Goal: Task Accomplishment & Management: Manage account settings

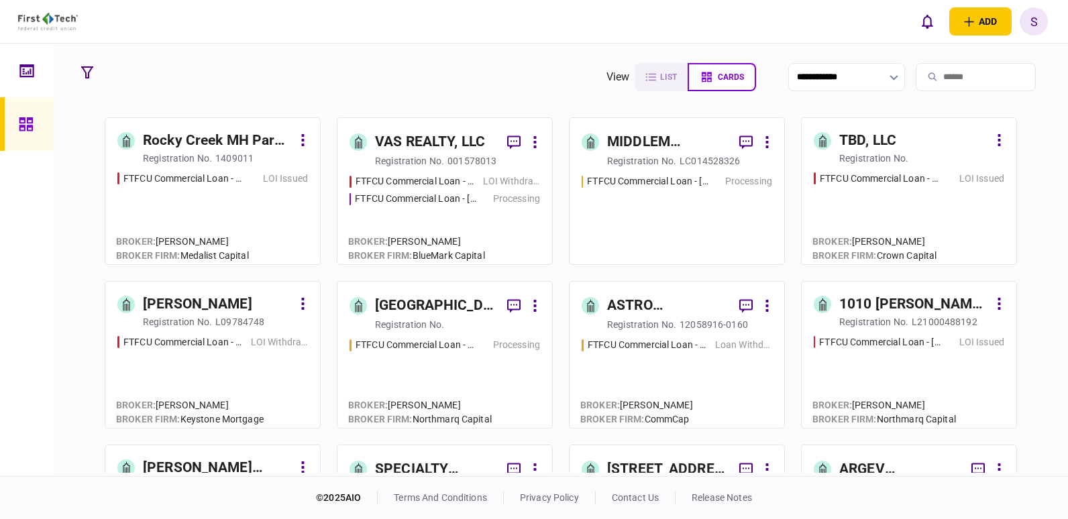
click at [936, 74] on input "search" at bounding box center [976, 77] width 120 height 28
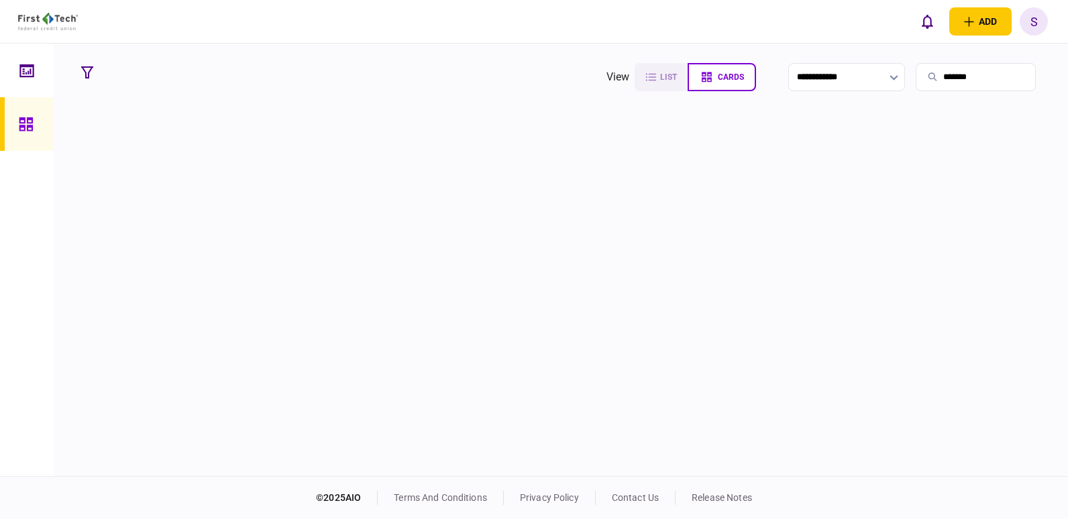
drag, startPoint x: 956, startPoint y: 76, endPoint x: 882, endPoint y: 76, distance: 73.8
click at [882, 76] on section "**********" at bounding box center [826, 77] width 441 height 34
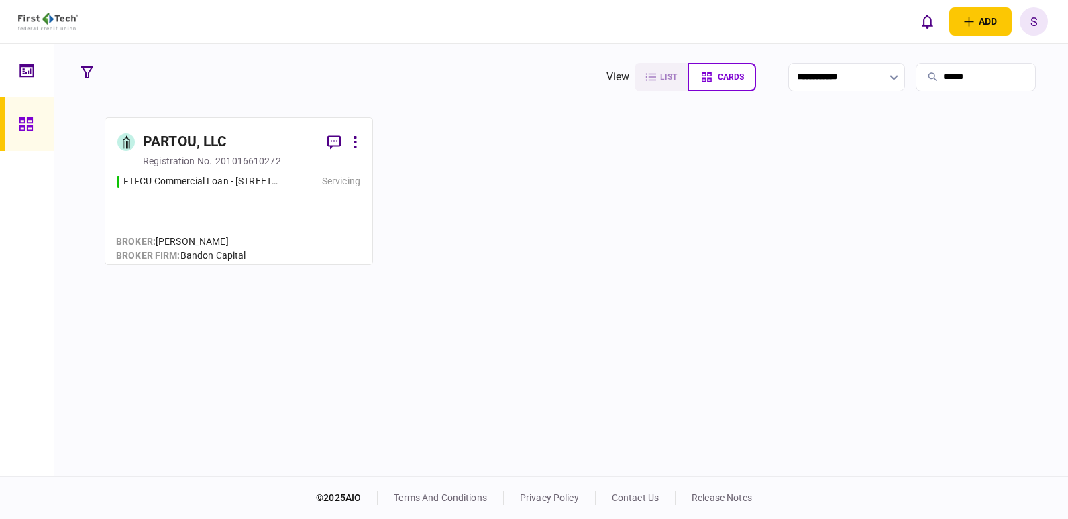
type input "******"
click at [263, 148] on div "PARTOU, LLC" at bounding box center [230, 142] width 174 height 24
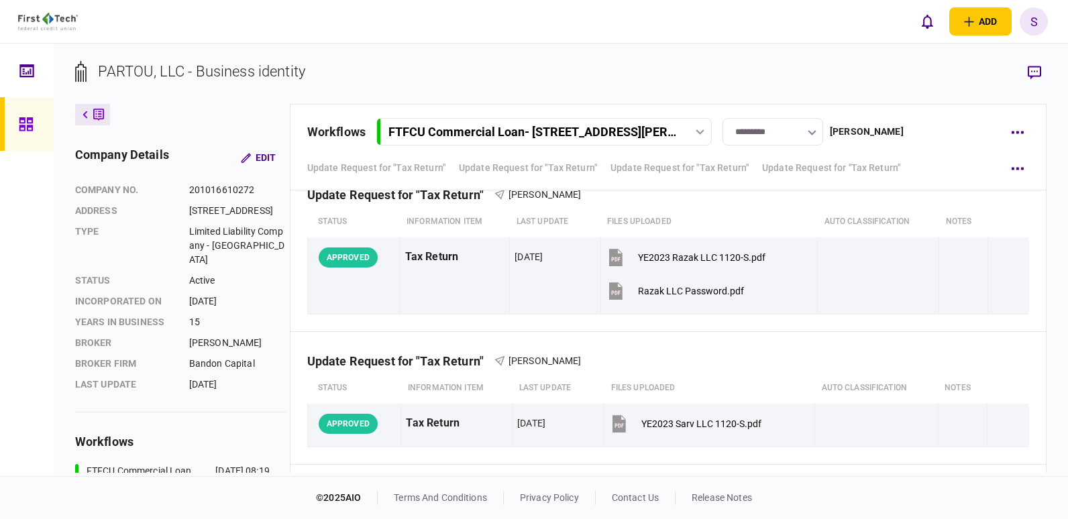
scroll to position [1207, 0]
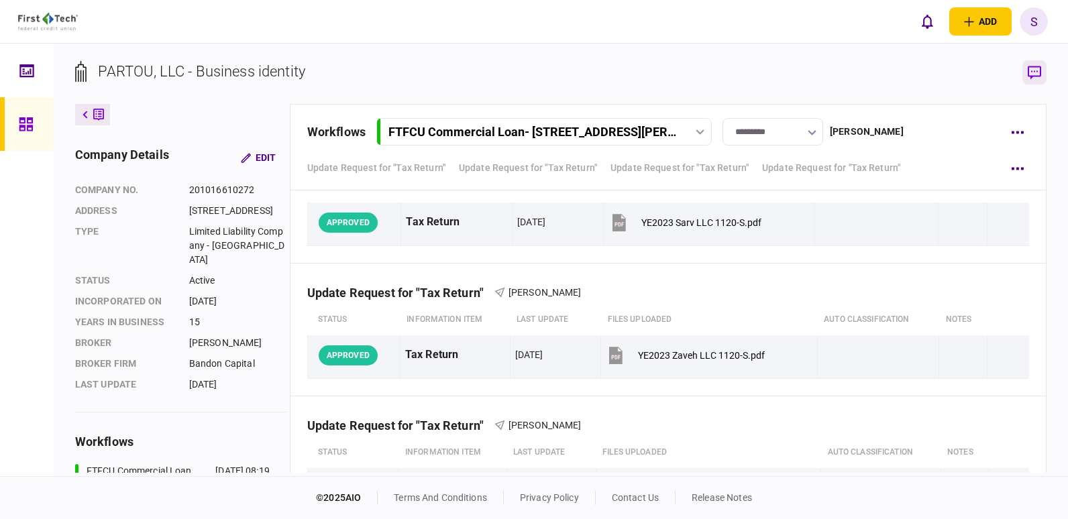
click at [1034, 70] on icon "button" at bounding box center [1034, 73] width 13 height 14
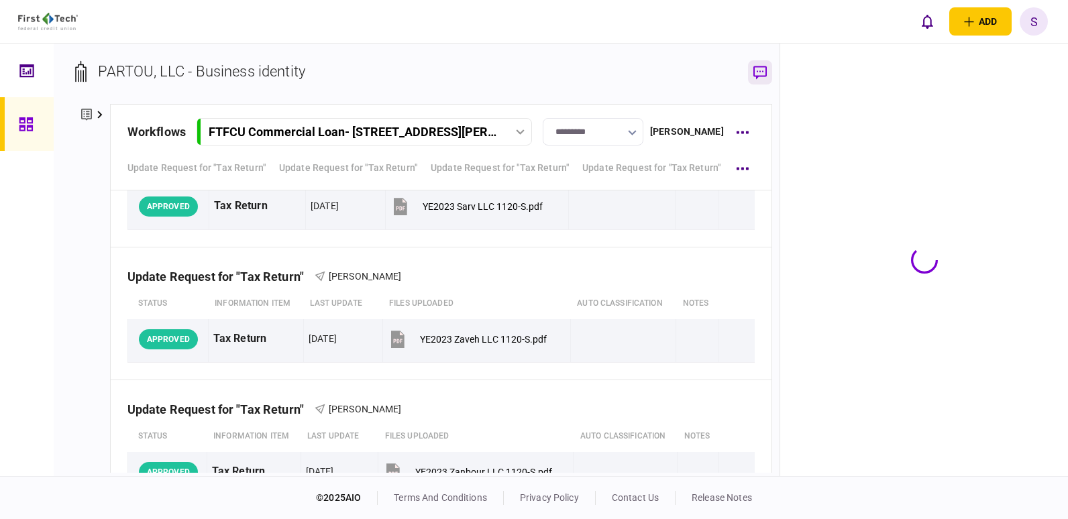
scroll to position [1256, 0]
click at [735, 129] on button "button" at bounding box center [742, 132] width 24 height 24
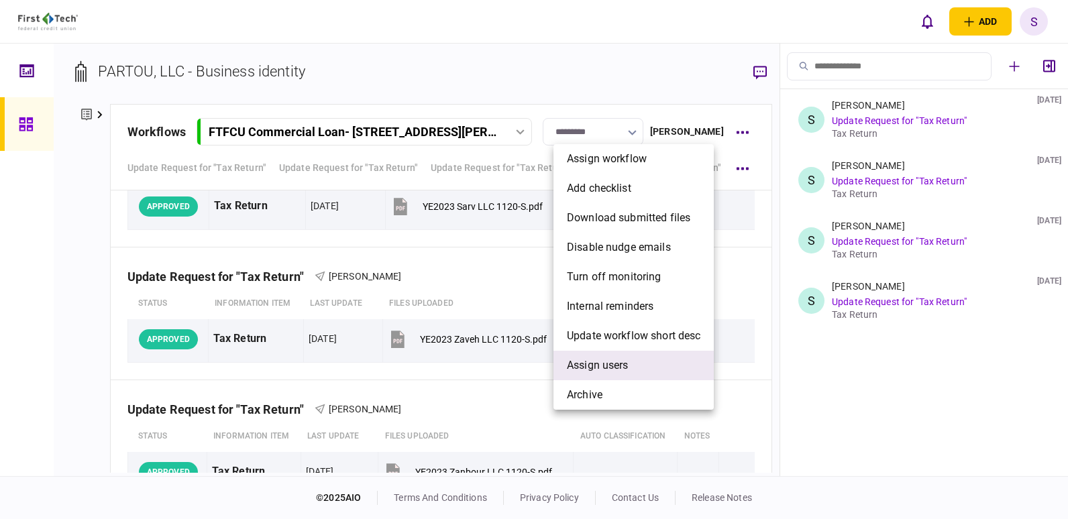
click at [613, 369] on span "Assign users" at bounding box center [598, 366] width 62 height 16
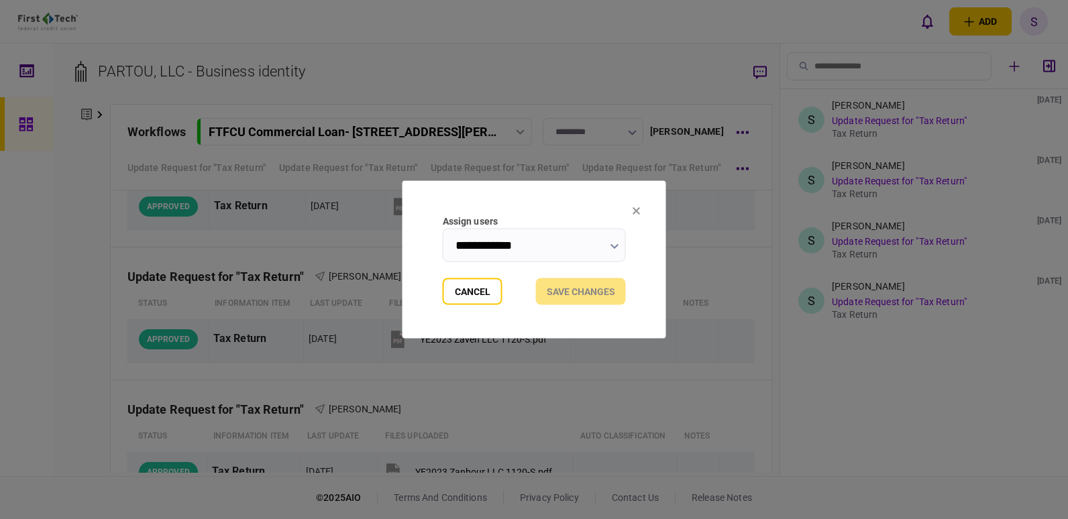
click at [614, 242] on button "button" at bounding box center [614, 246] width 9 height 11
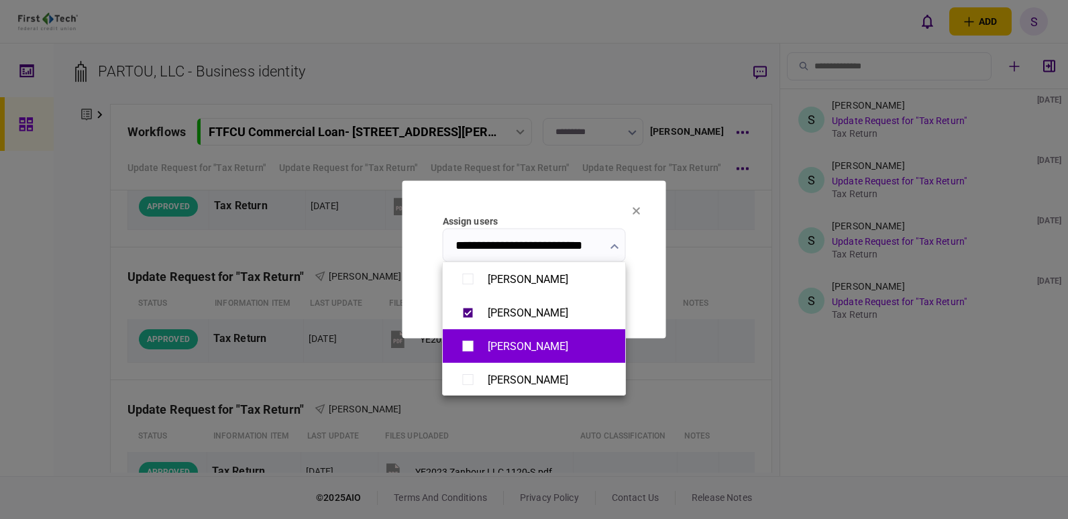
scroll to position [1006, 0]
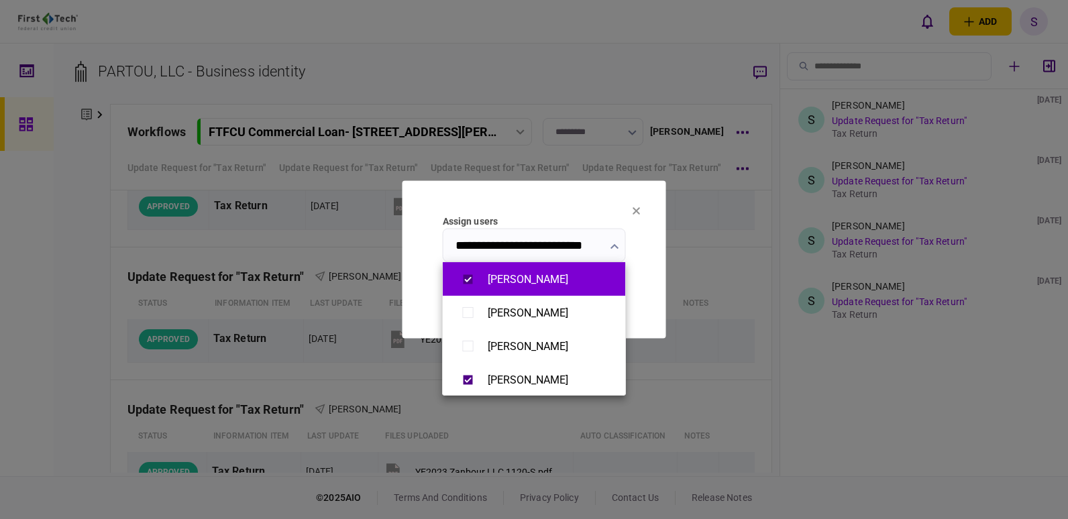
type input "**********"
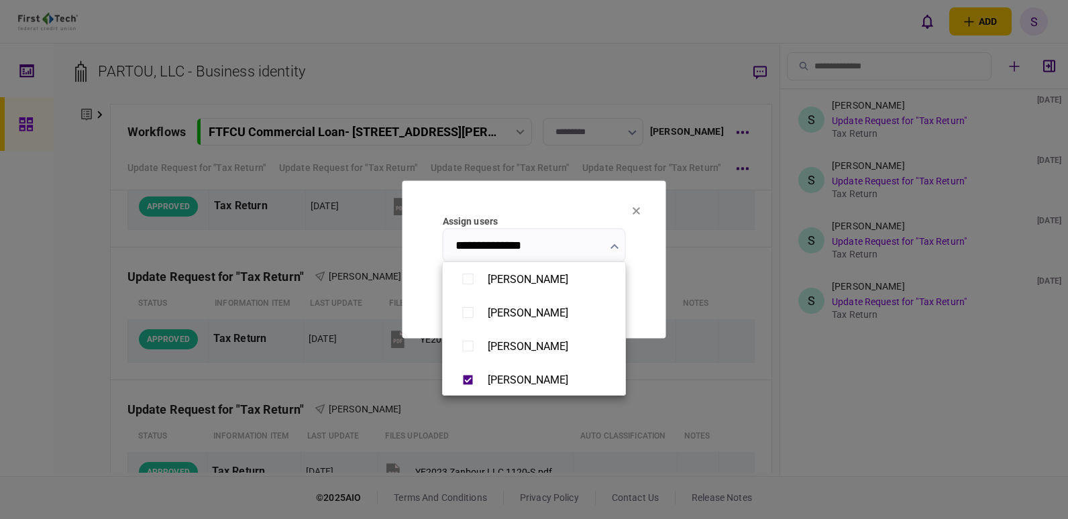
click at [651, 289] on div at bounding box center [534, 259] width 1068 height 519
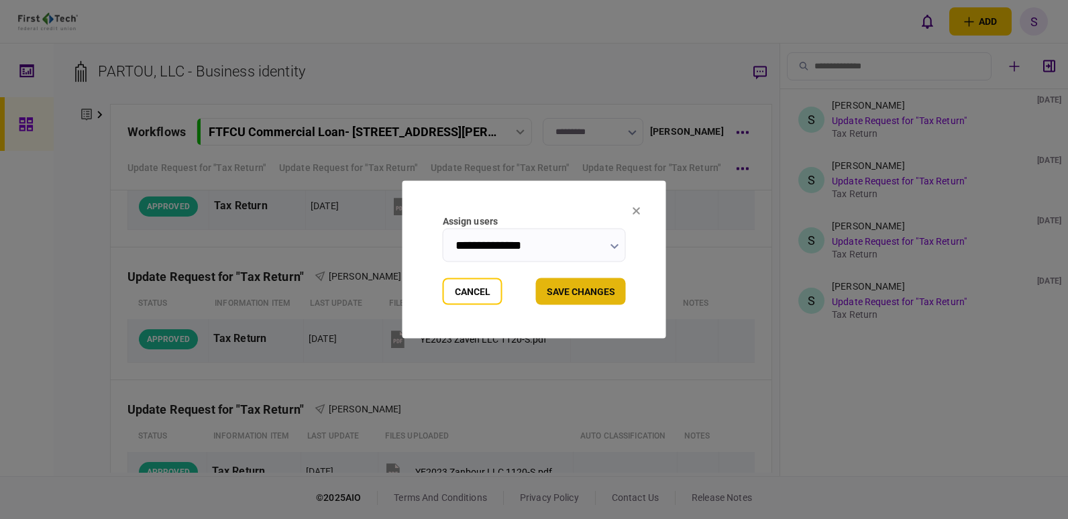
click at [591, 293] on button "Save changes" at bounding box center [581, 291] width 90 height 27
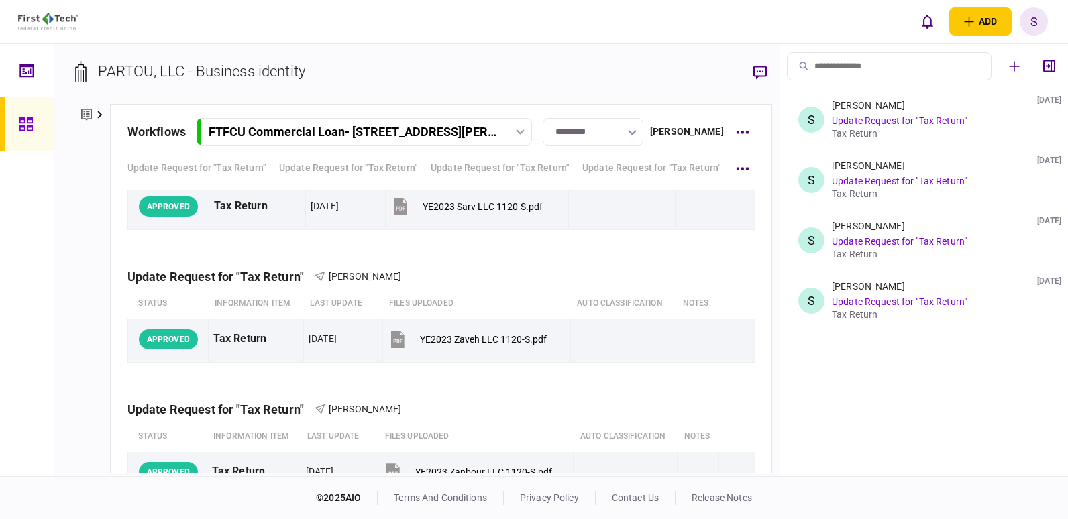
click at [838, 68] on input "search" at bounding box center [889, 66] width 205 height 28
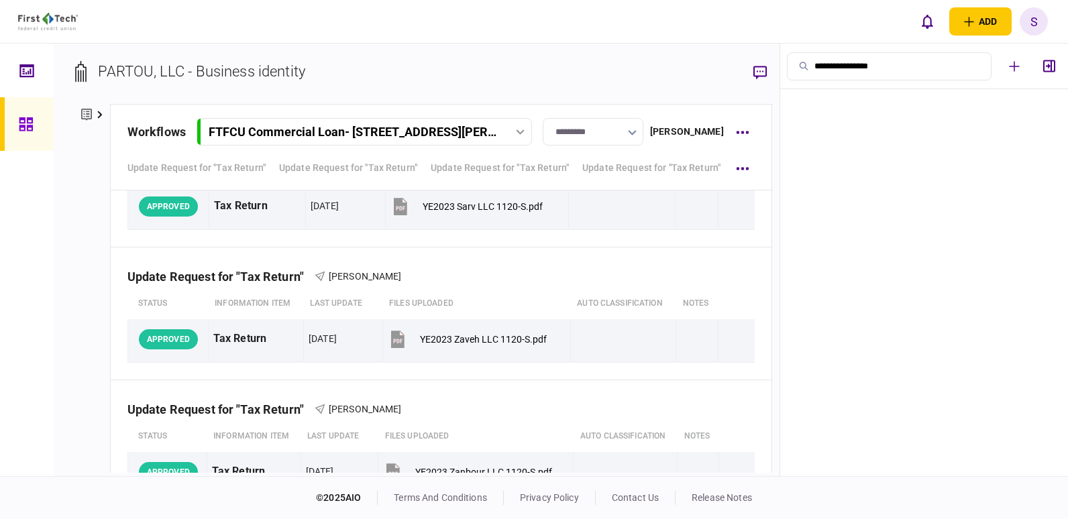
type input "**********"
click at [29, 117] on icon at bounding box center [25, 123] width 13 height 13
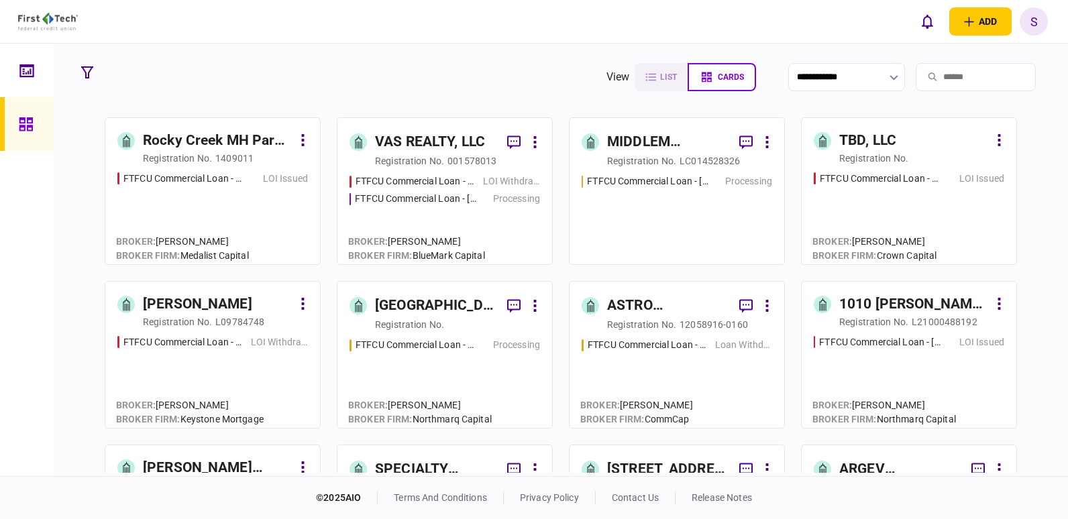
click at [944, 74] on input "search" at bounding box center [976, 77] width 120 height 28
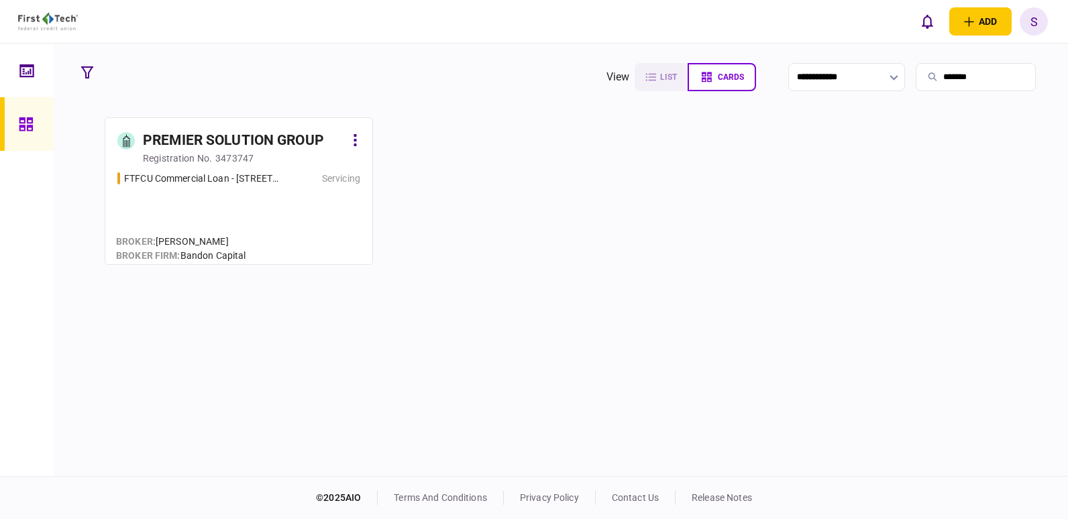
type input "*******"
click at [356, 136] on icon at bounding box center [355, 140] width 3 height 13
click at [238, 146] on div at bounding box center [534, 259] width 1068 height 519
click at [211, 143] on div "PREMIER SOLUTION GROUP" at bounding box center [233, 140] width 181 height 21
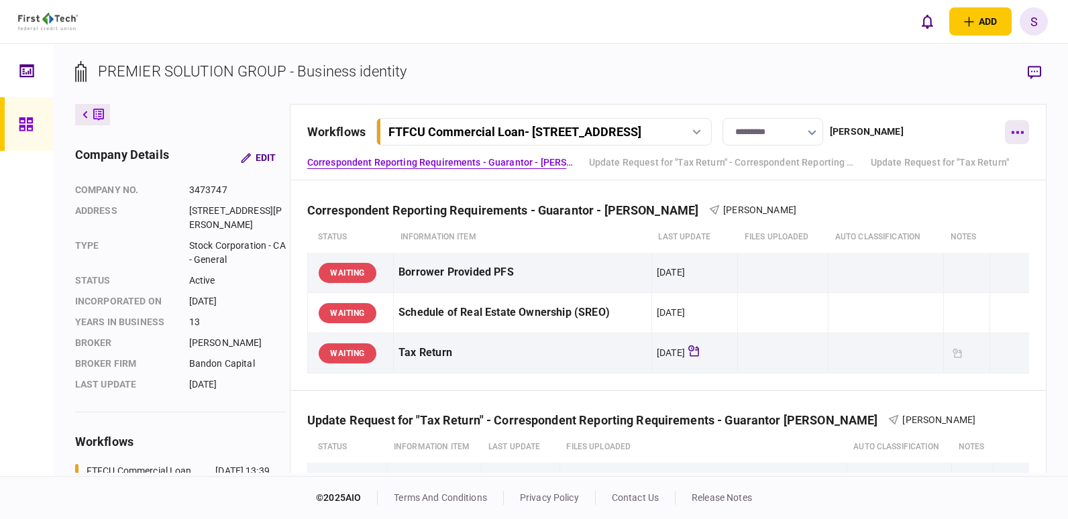
click at [1020, 131] on icon "button" at bounding box center [1017, 132] width 13 height 3
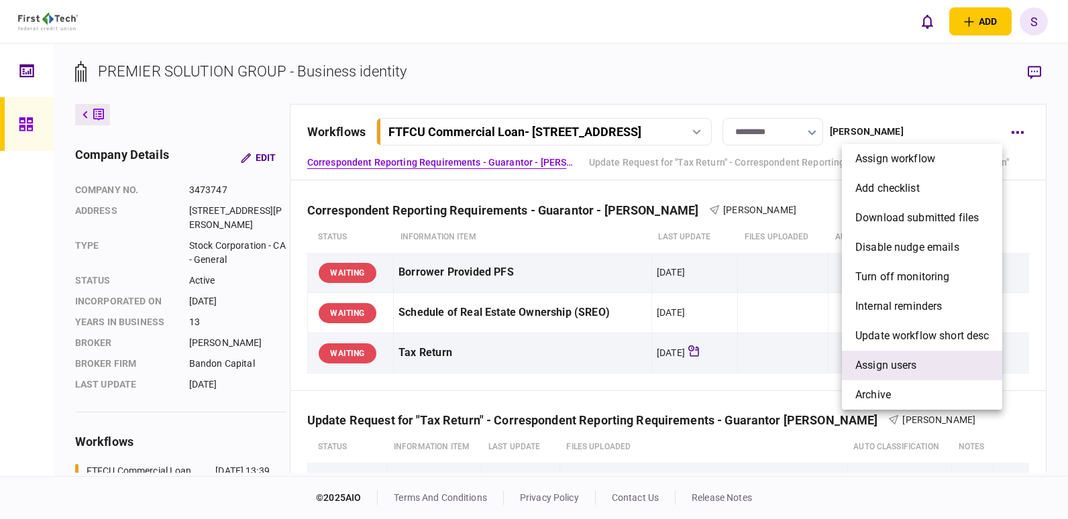
click at [885, 364] on span "Assign users" at bounding box center [886, 366] width 62 height 16
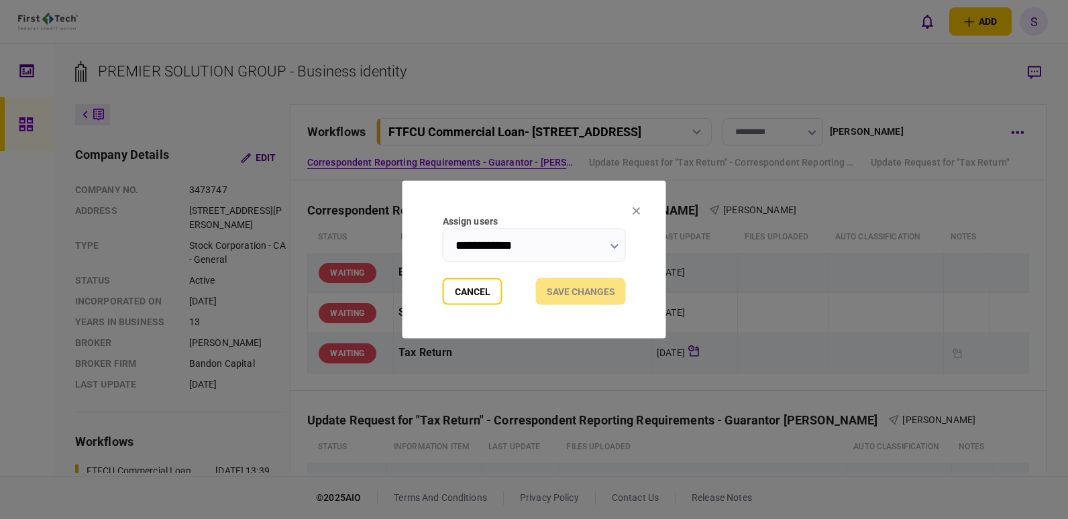
click at [611, 243] on button "button" at bounding box center [614, 246] width 9 height 11
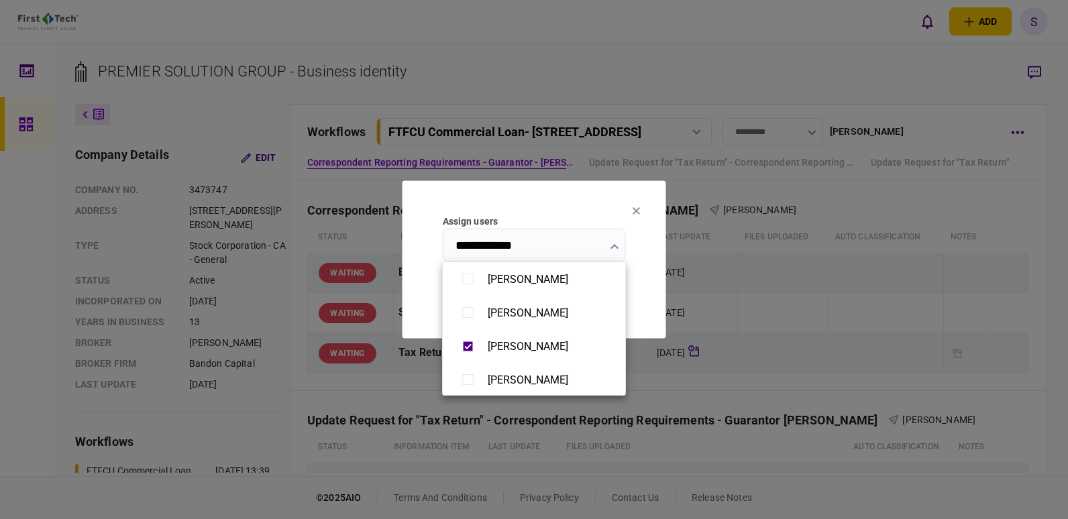
scroll to position [1006, 0]
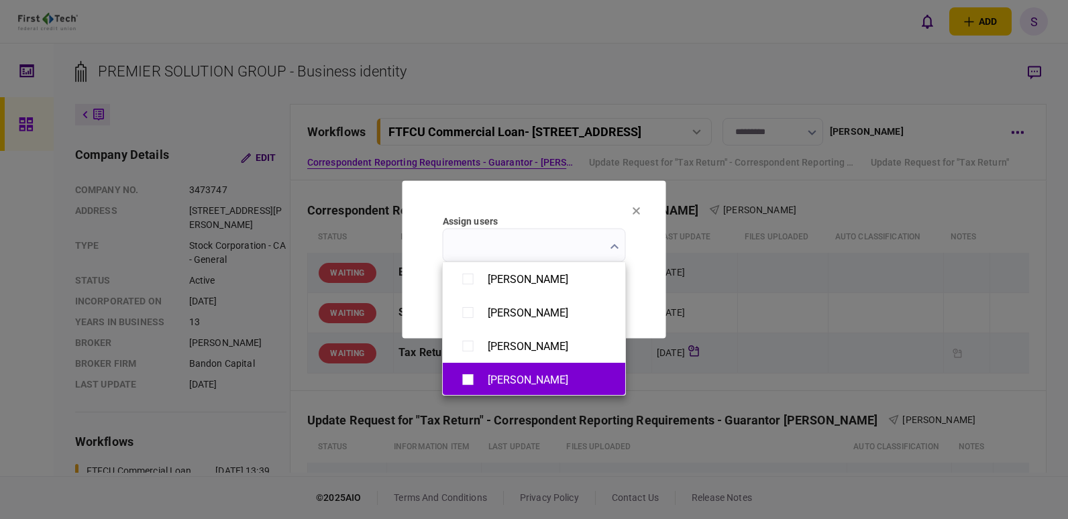
type input "**********"
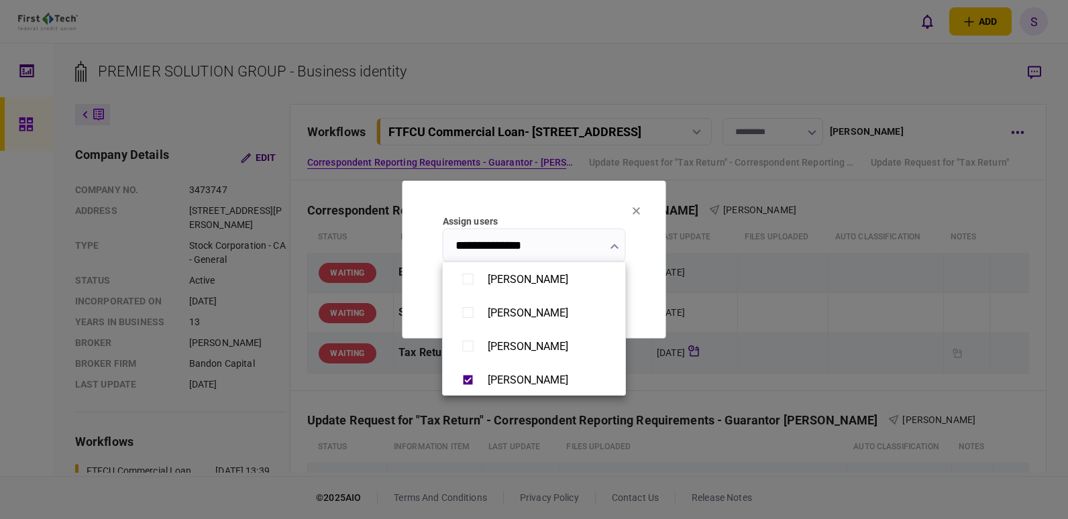
click at [649, 298] on div at bounding box center [534, 259] width 1068 height 519
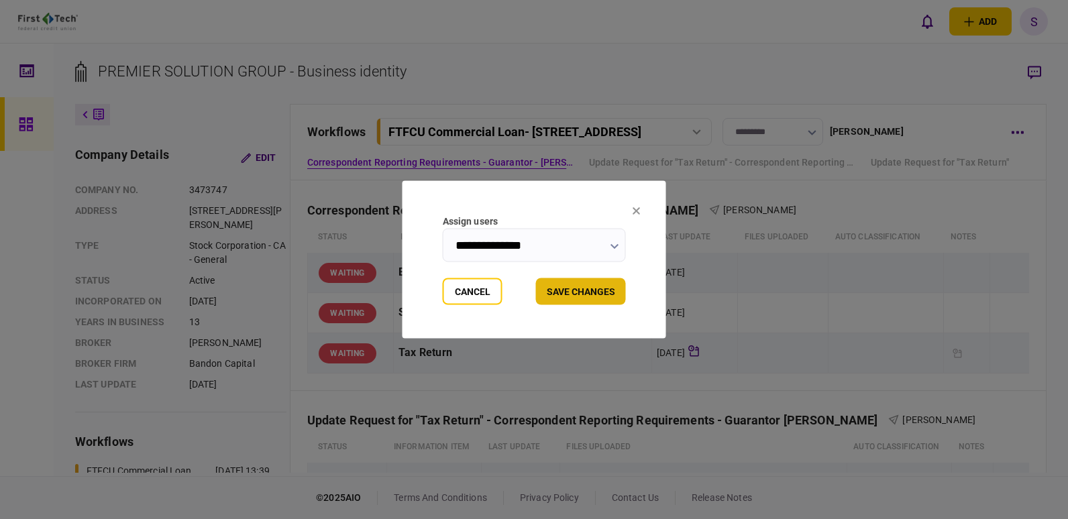
click at [574, 288] on button "Save changes" at bounding box center [581, 291] width 90 height 27
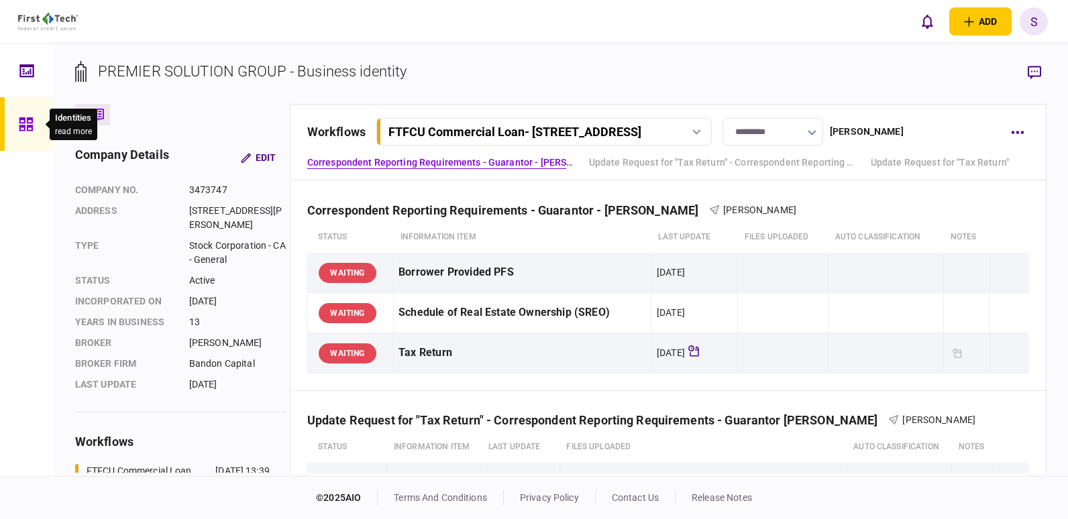
click at [19, 120] on icon at bounding box center [26, 124] width 15 height 15
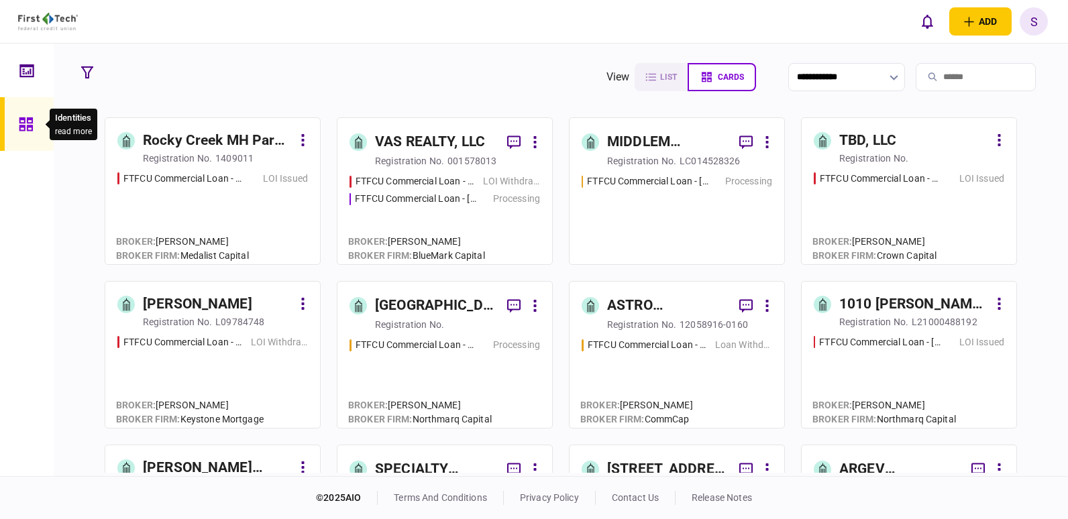
click at [930, 74] on input "search" at bounding box center [976, 77] width 120 height 28
click at [936, 75] on input "search" at bounding box center [976, 77] width 120 height 28
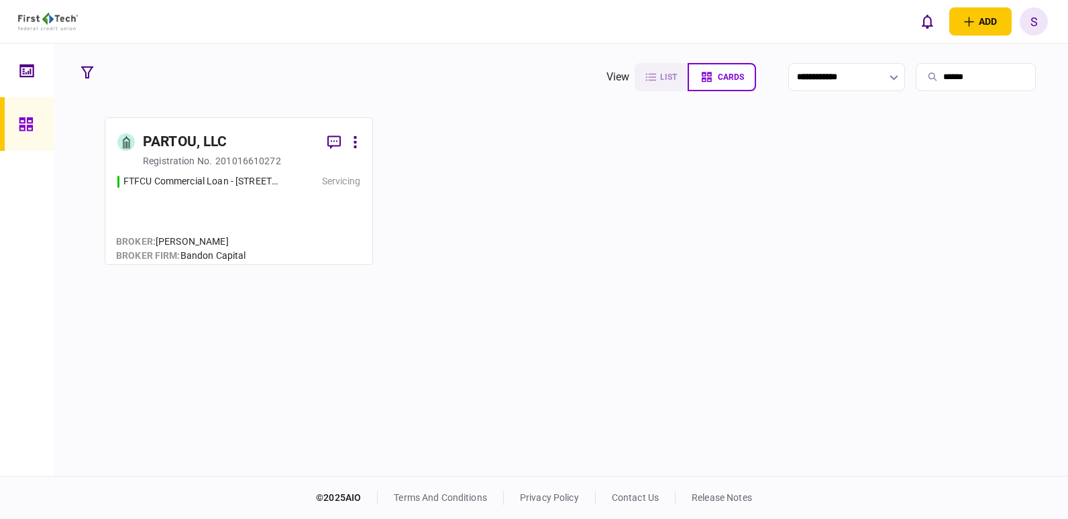
type input "******"
click at [215, 181] on div "FTFCU Commercial Loan - [STREET_ADDRESS][PERSON_NAME]" at bounding box center [201, 181] width 157 height 14
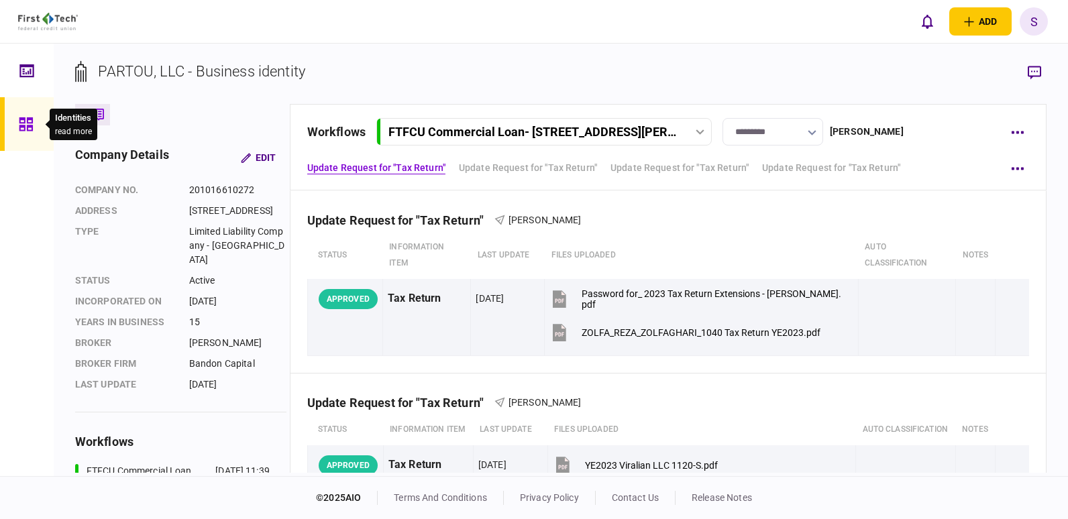
click at [27, 120] on icon at bounding box center [25, 123] width 13 height 13
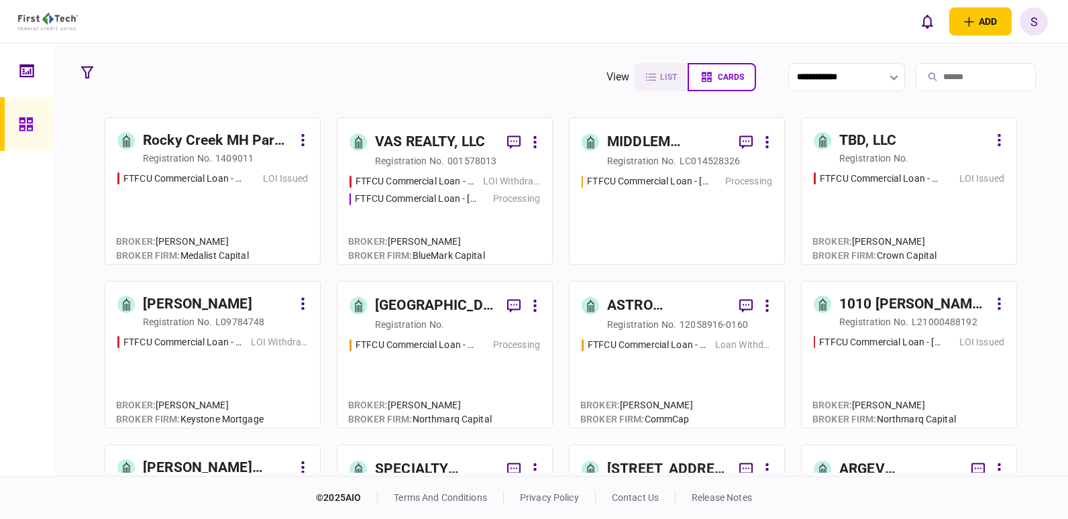
click at [936, 74] on input "search" at bounding box center [976, 77] width 120 height 28
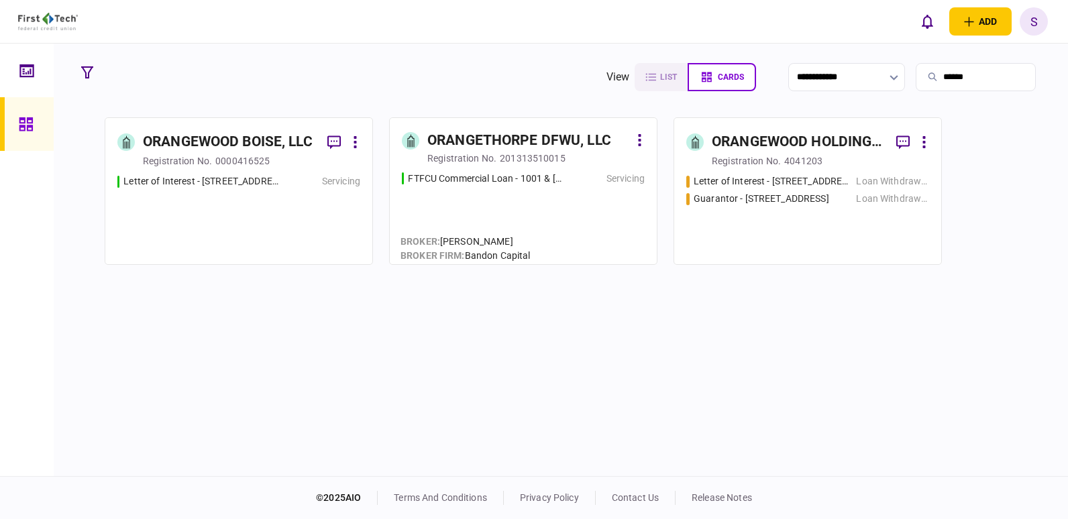
type input "******"
click at [533, 169] on link "ORANGETHORPE DFWU, LLC registration no. 201313510015 FTFCU Commercial Loan - [G…" at bounding box center [523, 191] width 268 height 148
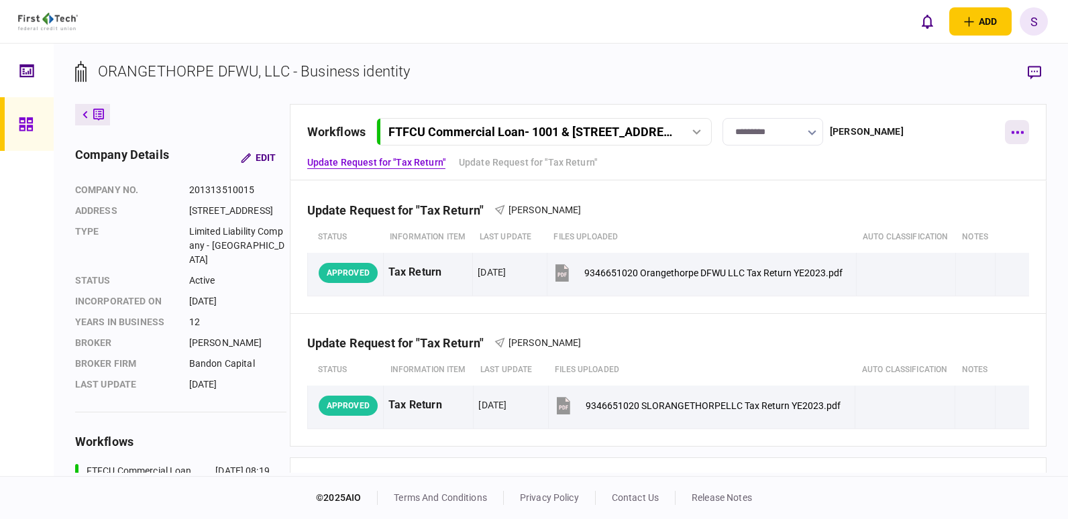
click at [1018, 129] on button "button" at bounding box center [1017, 132] width 24 height 24
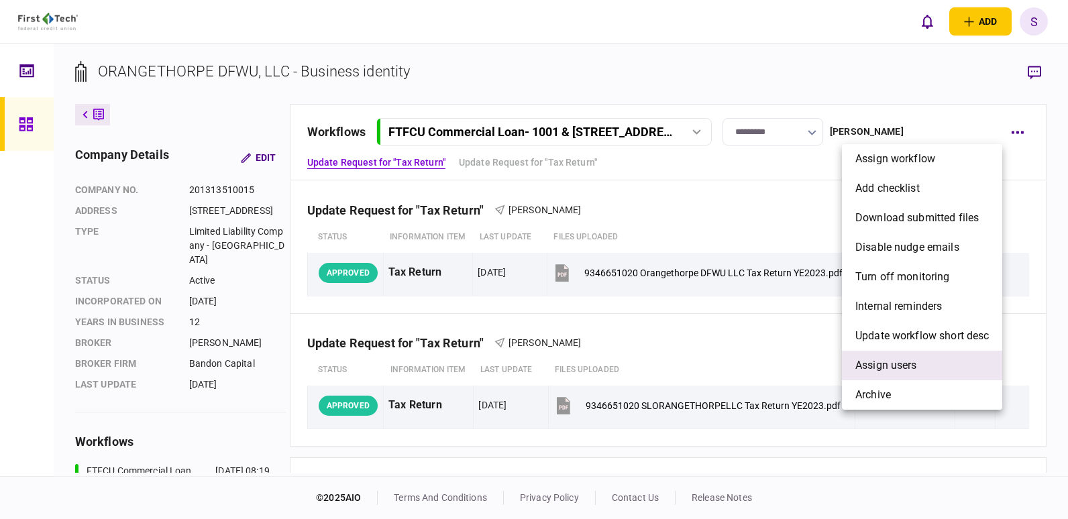
click at [912, 358] on span "Assign users" at bounding box center [886, 366] width 62 height 16
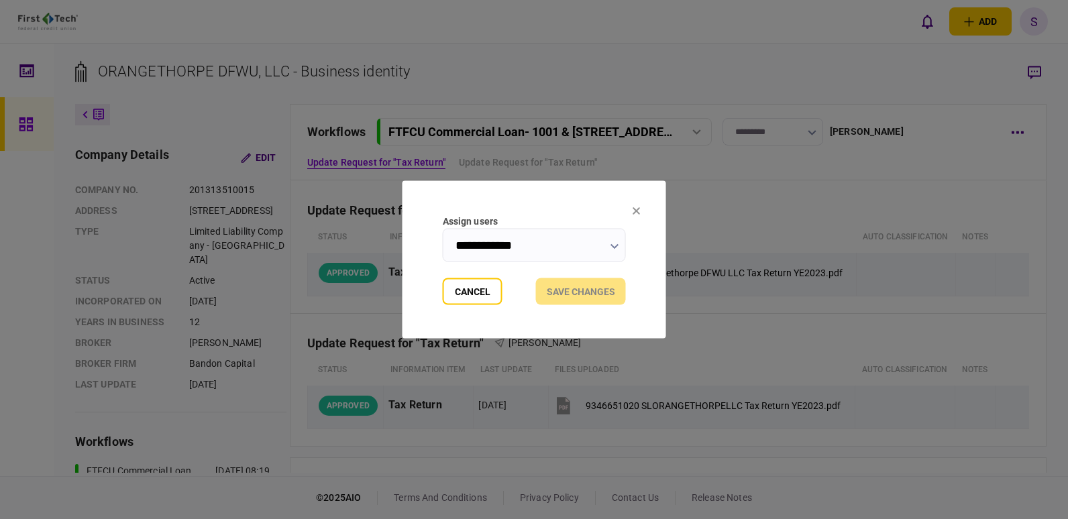
click at [612, 250] on button "button" at bounding box center [614, 246] width 9 height 11
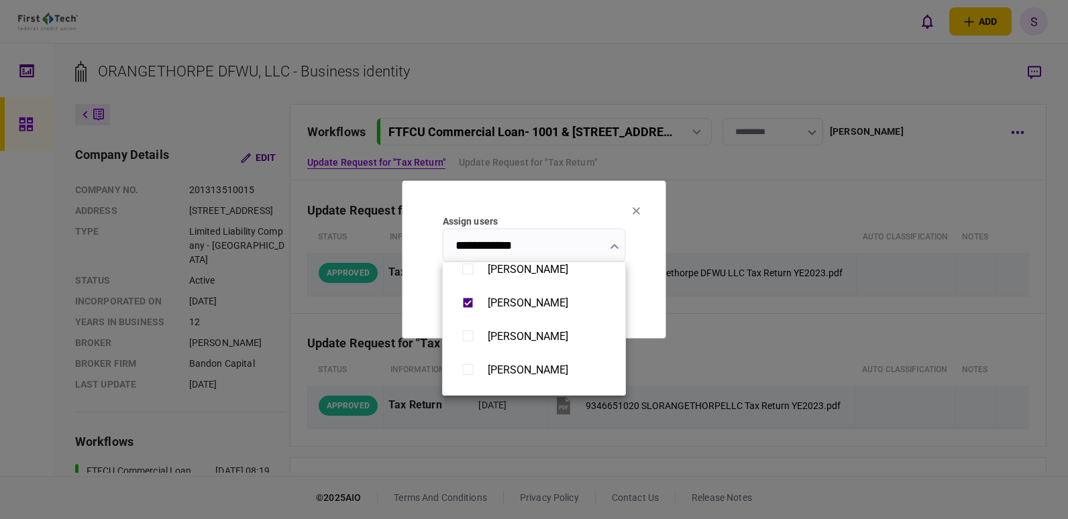
scroll to position [1006, 0]
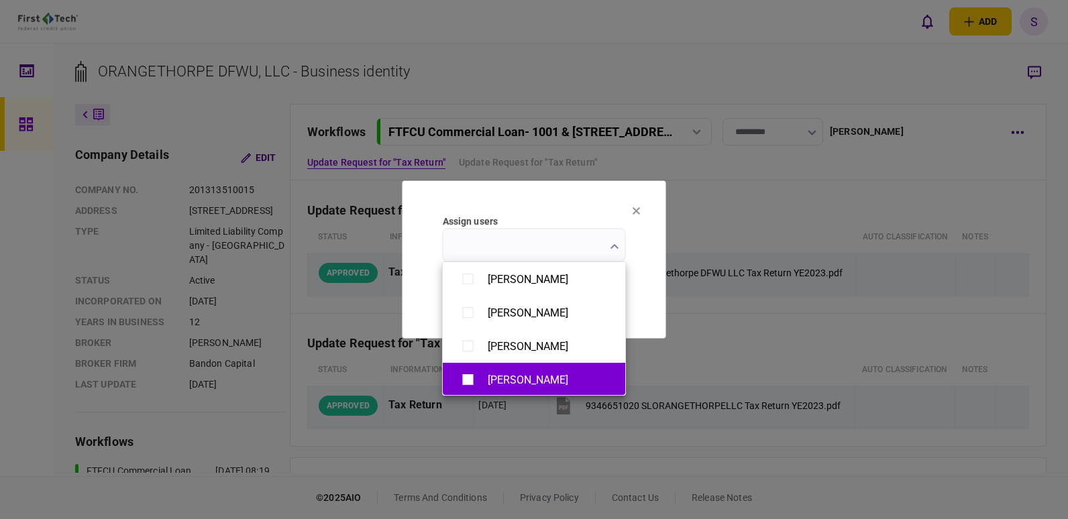
type input "**********"
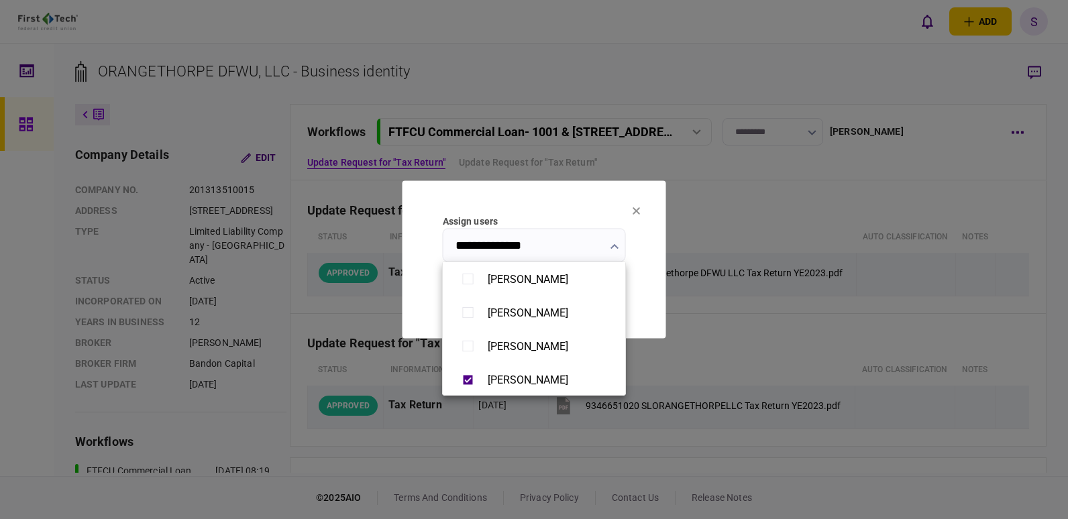
click at [650, 302] on div at bounding box center [534, 259] width 1068 height 519
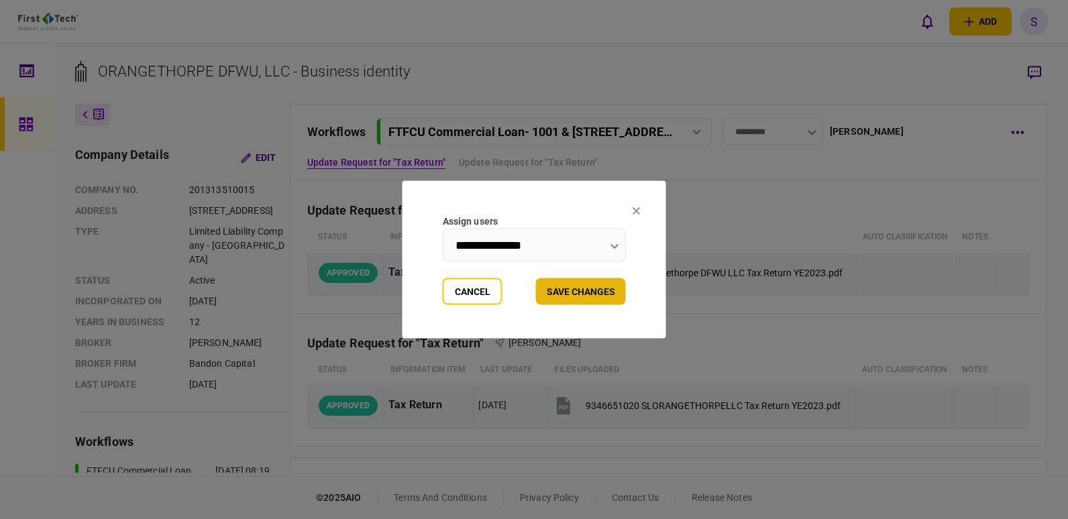
click at [594, 298] on button "Save changes" at bounding box center [581, 291] width 90 height 27
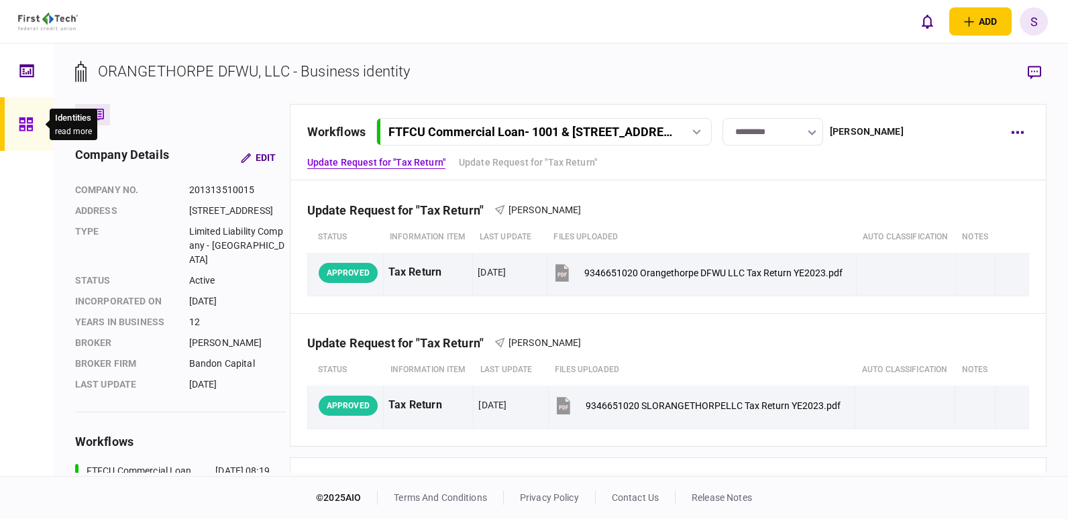
click at [23, 123] on icon at bounding box center [26, 124] width 15 height 15
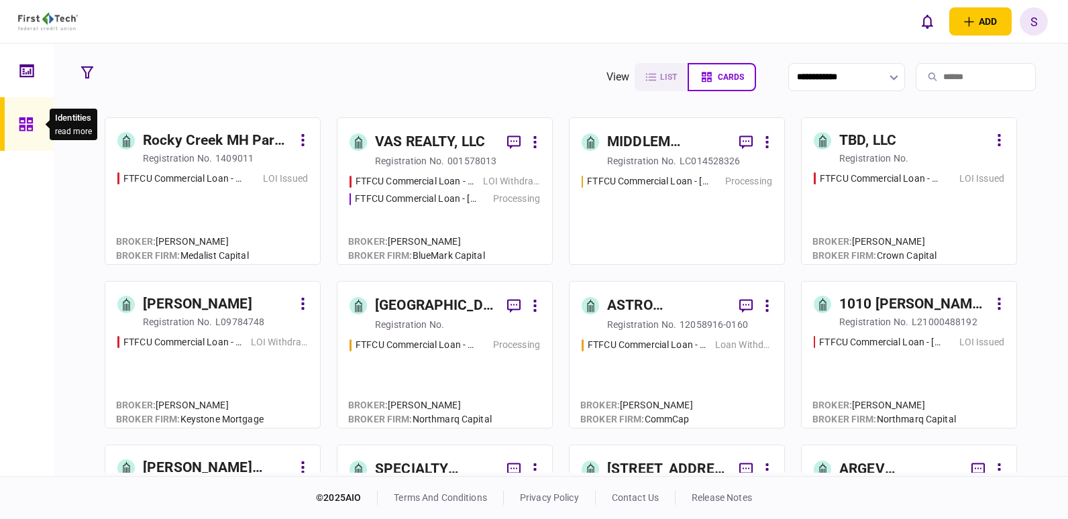
click at [940, 77] on input "search" at bounding box center [976, 77] width 120 height 28
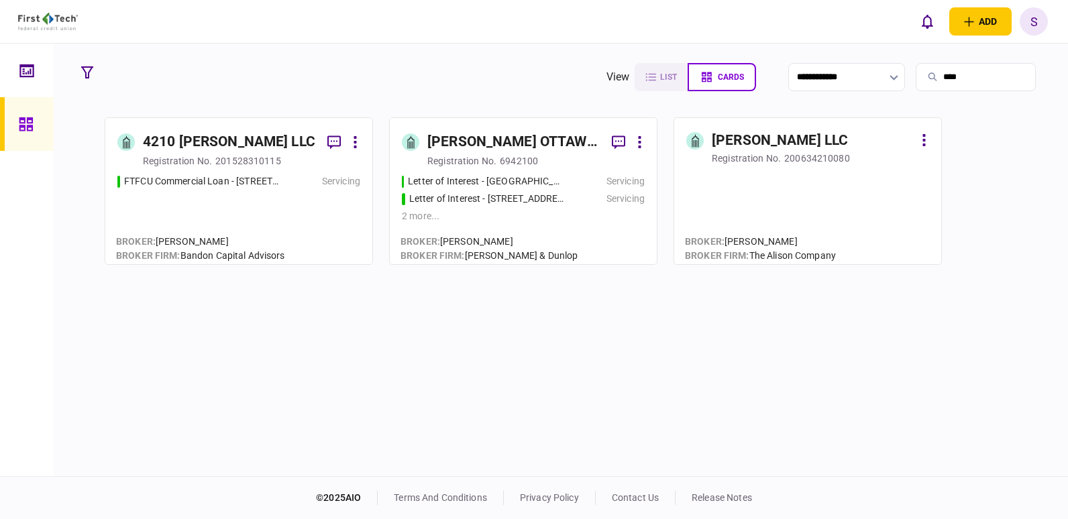
type input "****"
click at [182, 148] on div "4210 [PERSON_NAME] LLC" at bounding box center [229, 141] width 172 height 21
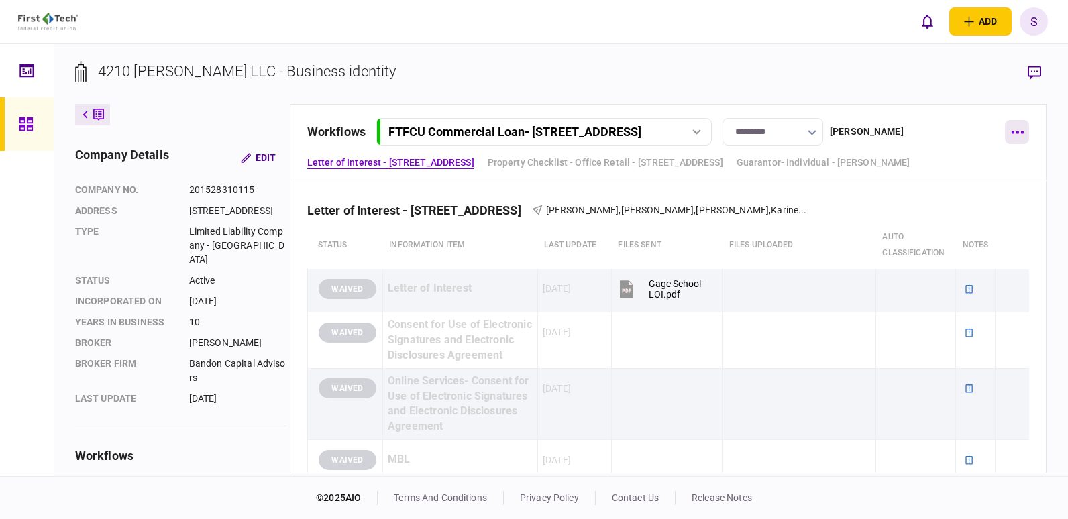
click at [1016, 132] on icon "button" at bounding box center [1018, 132] width 12 height 3
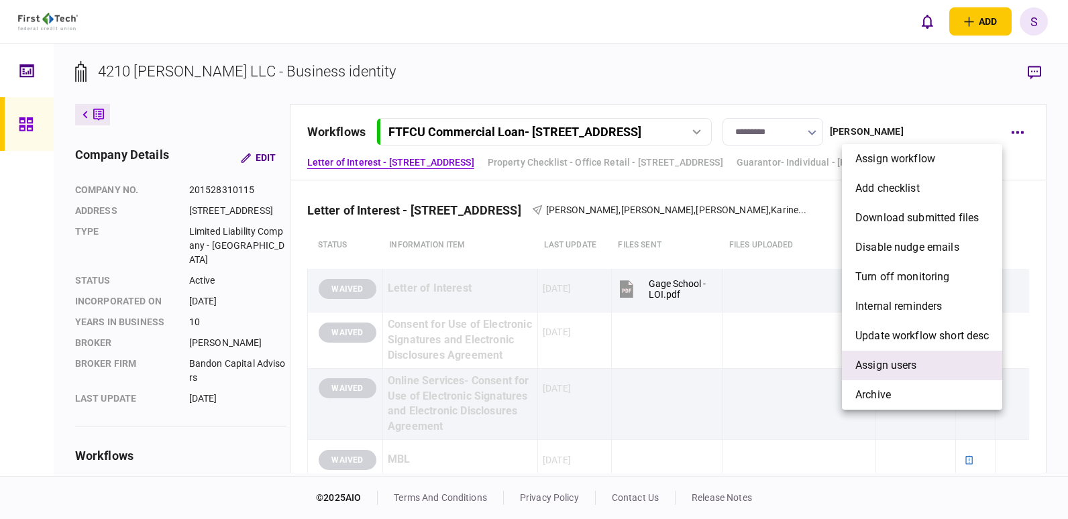
click at [904, 367] on span "Assign users" at bounding box center [886, 366] width 62 height 16
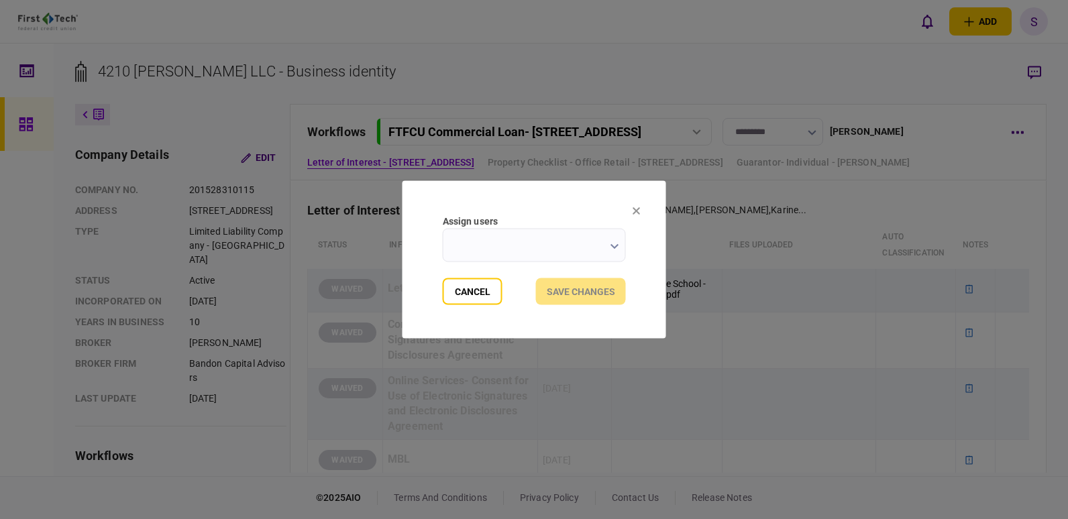
click at [612, 237] on input "Assign users" at bounding box center [534, 246] width 183 height 34
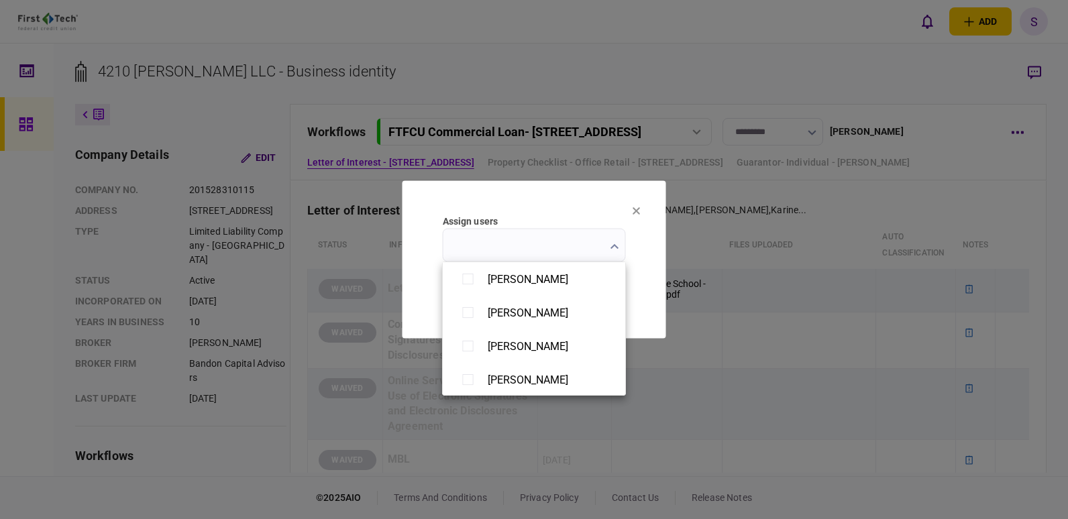
scroll to position [1073, 0]
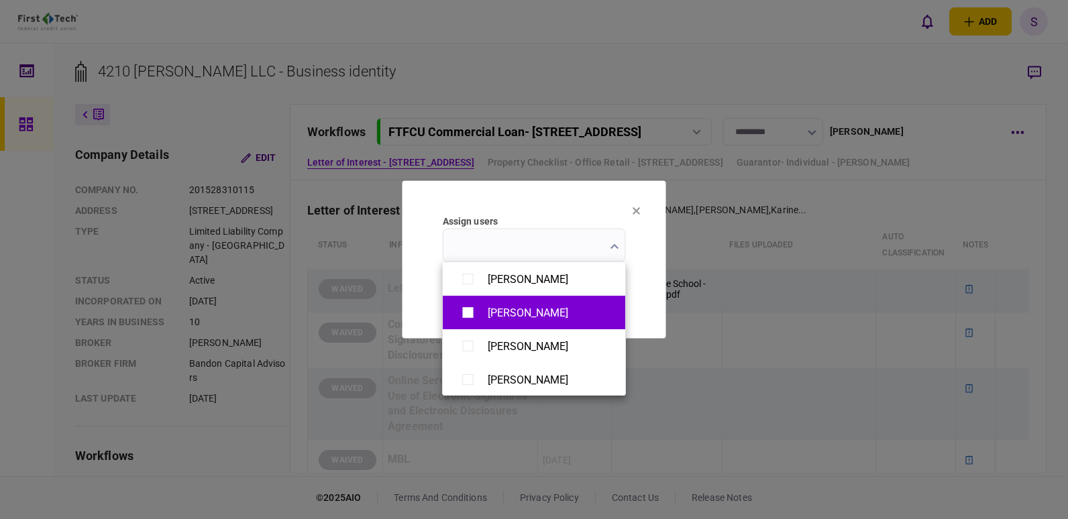
type input "**********"
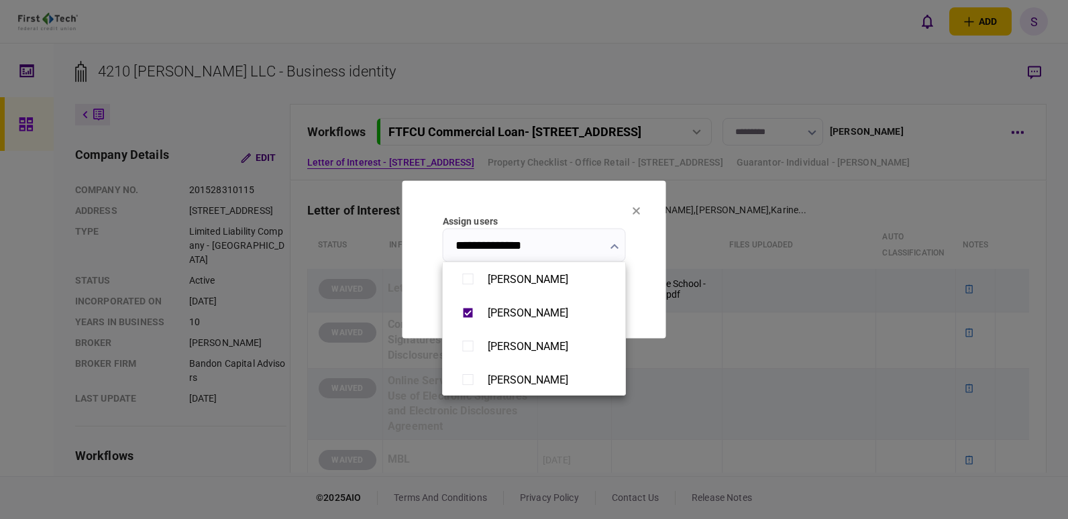
click at [644, 276] on div at bounding box center [534, 259] width 1068 height 519
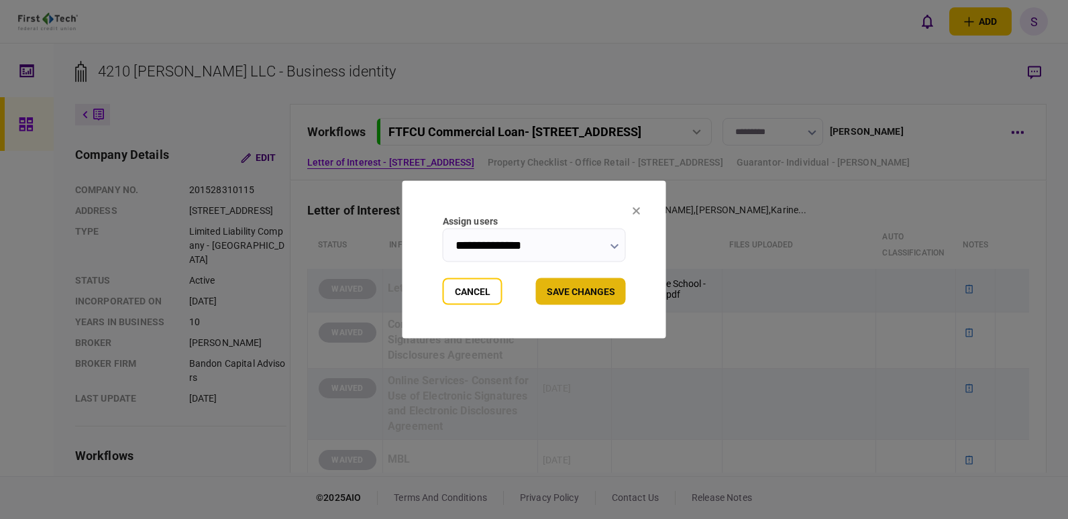
click at [587, 294] on button "Save changes" at bounding box center [581, 291] width 90 height 27
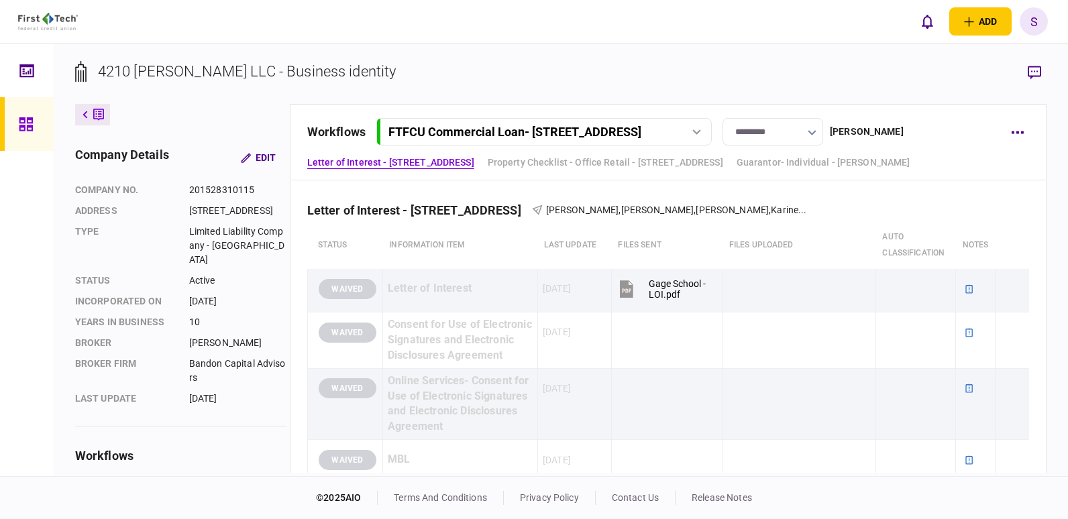
click at [30, 125] on icon at bounding box center [25, 123] width 13 height 13
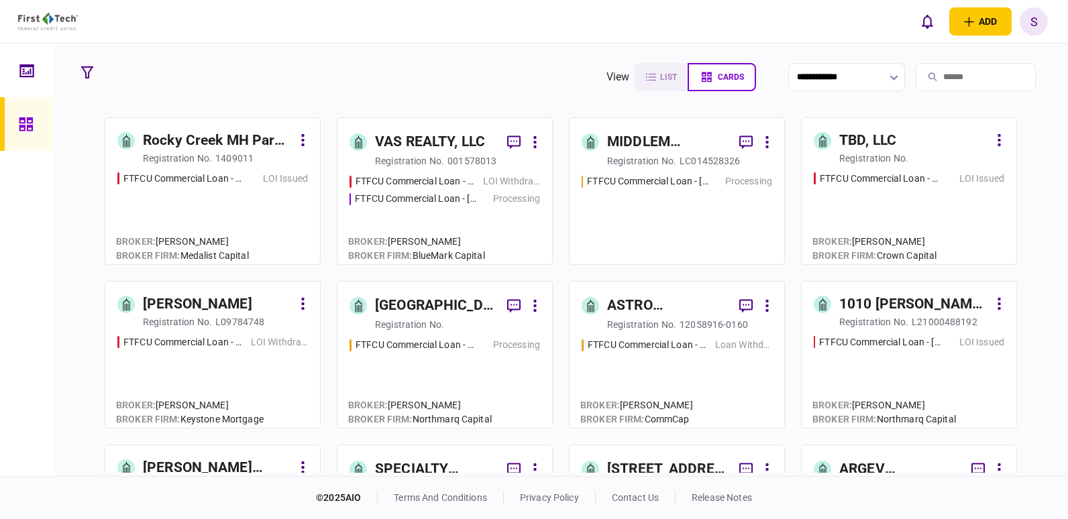
click at [942, 76] on input "search" at bounding box center [976, 77] width 120 height 28
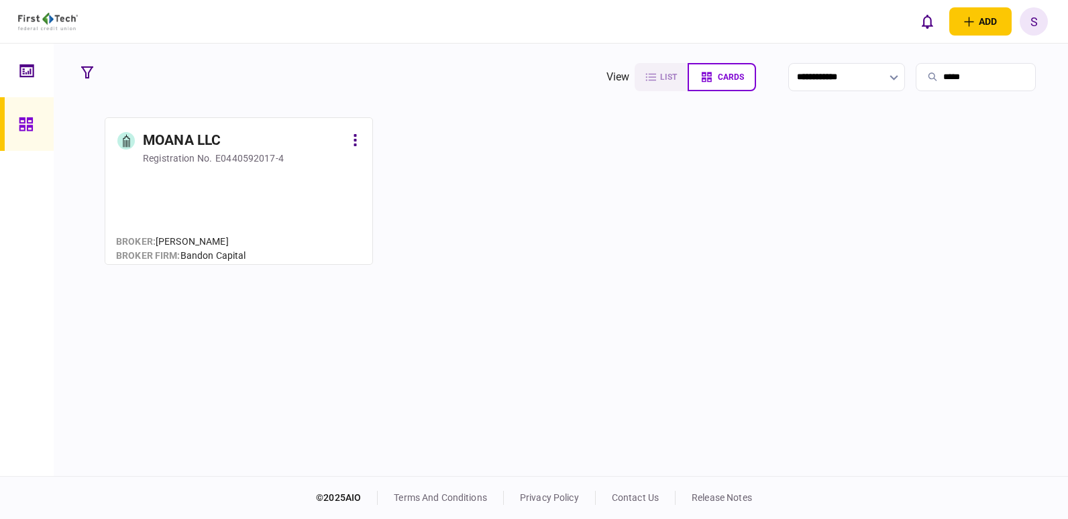
type input "*****"
click at [159, 143] on div "MOANA LLC" at bounding box center [182, 140] width 78 height 21
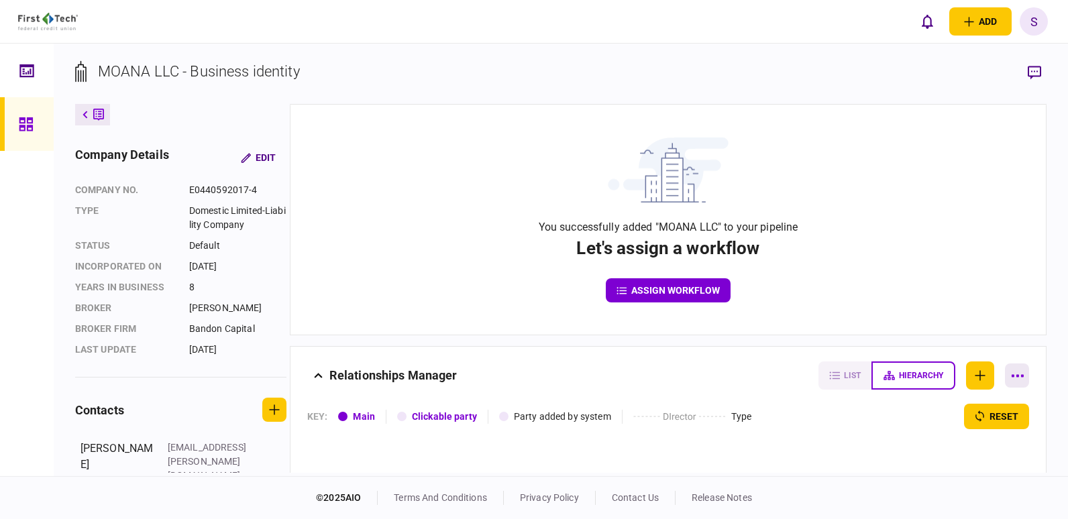
click at [1011, 380] on button "button" at bounding box center [1017, 376] width 24 height 24
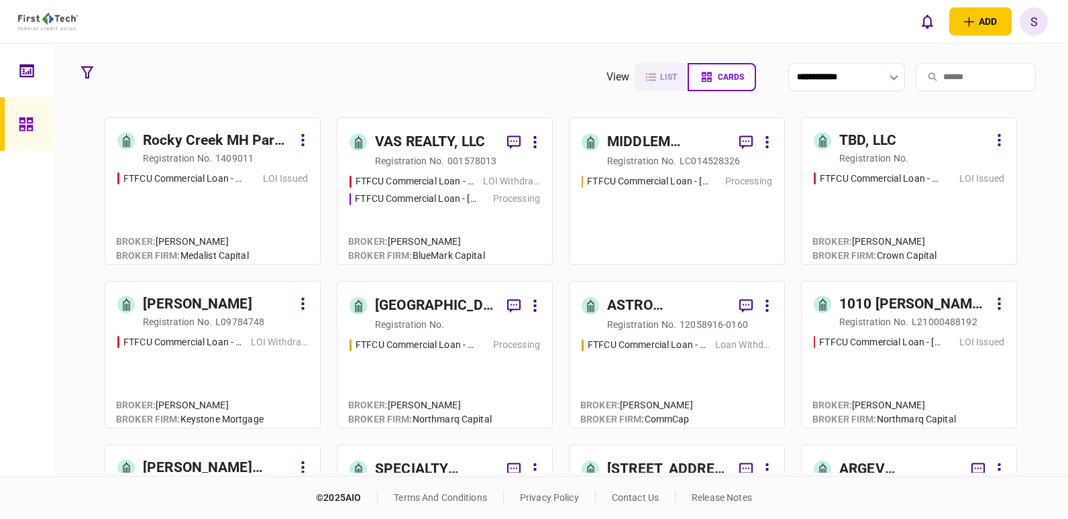
click at [942, 75] on input "search" at bounding box center [976, 77] width 120 height 28
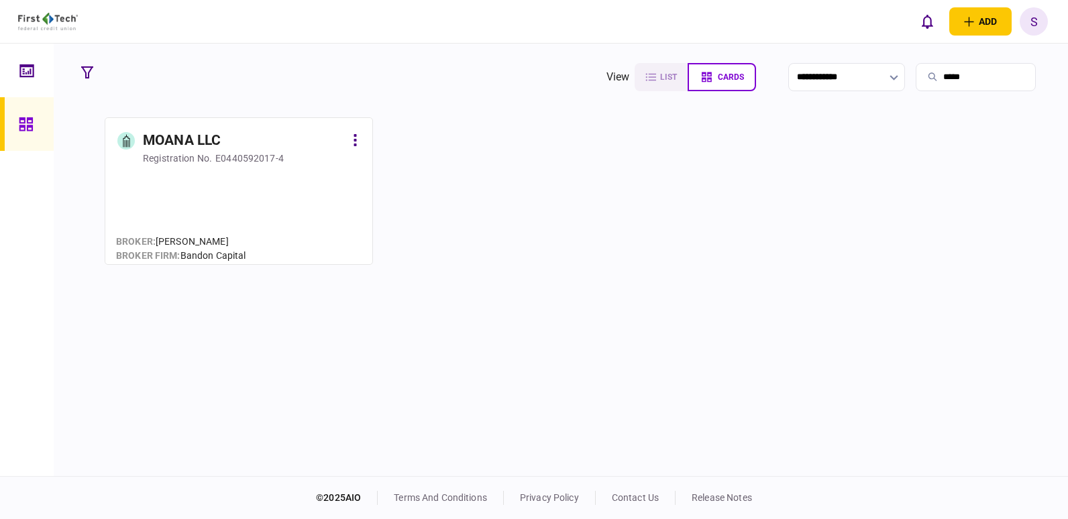
type input "*****"
click at [352, 144] on button at bounding box center [355, 140] width 10 height 21
click at [193, 145] on div at bounding box center [534, 259] width 1068 height 519
click at [198, 148] on div "MOANA LLC" at bounding box center [182, 140] width 78 height 21
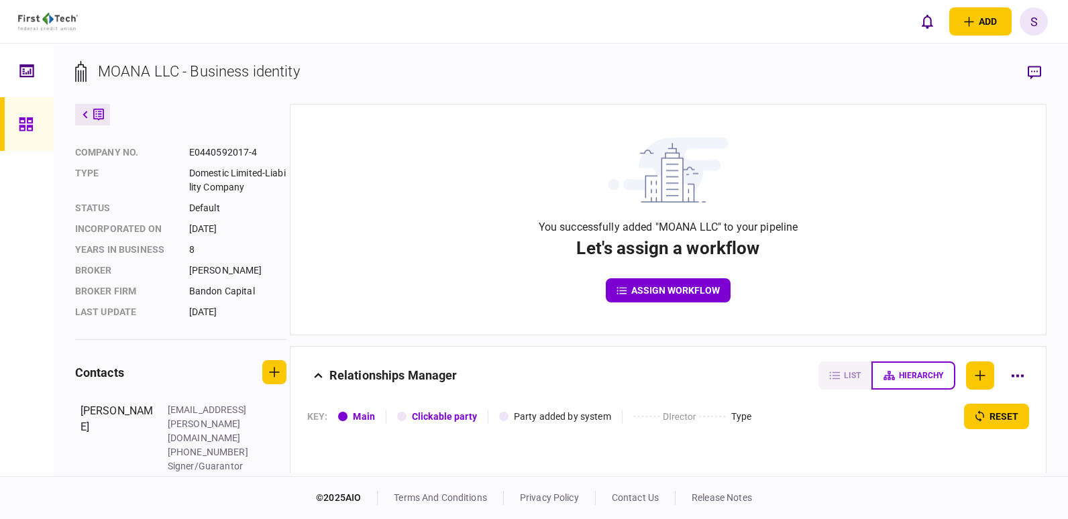
scroll to position [115, 0]
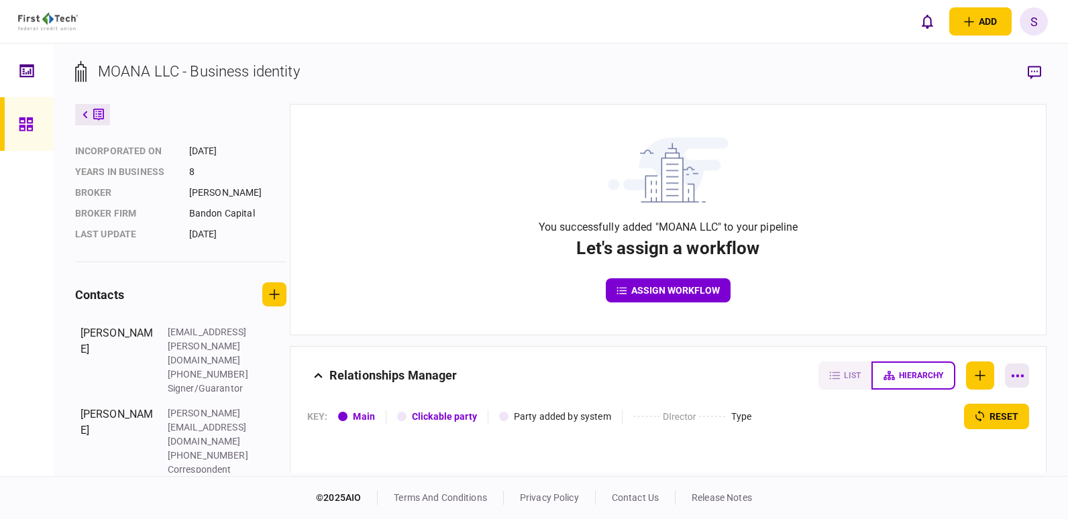
click at [1015, 376] on icon "button" at bounding box center [1018, 376] width 12 height 3
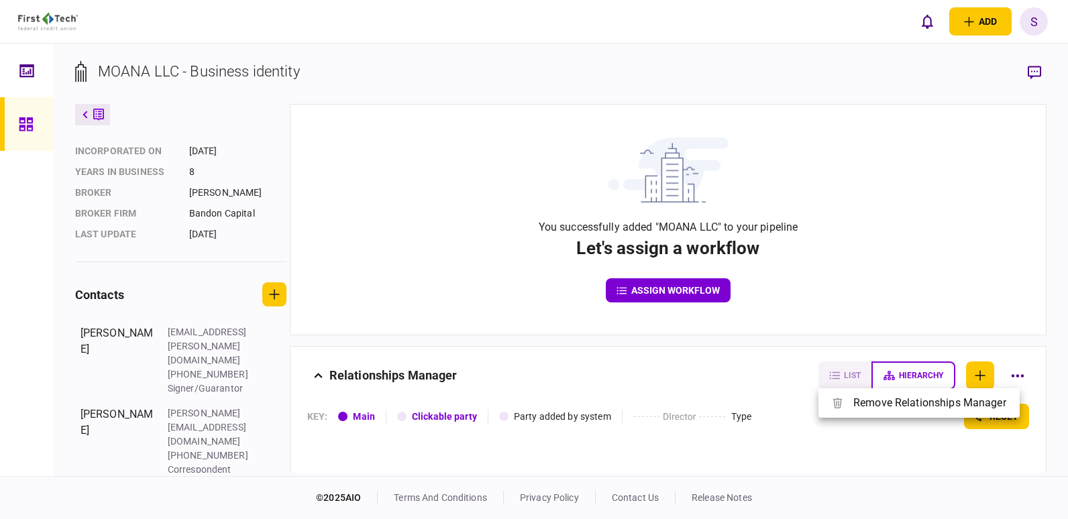
click at [1031, 66] on div at bounding box center [534, 259] width 1068 height 519
click at [1033, 76] on icon "button" at bounding box center [1034, 72] width 13 height 13
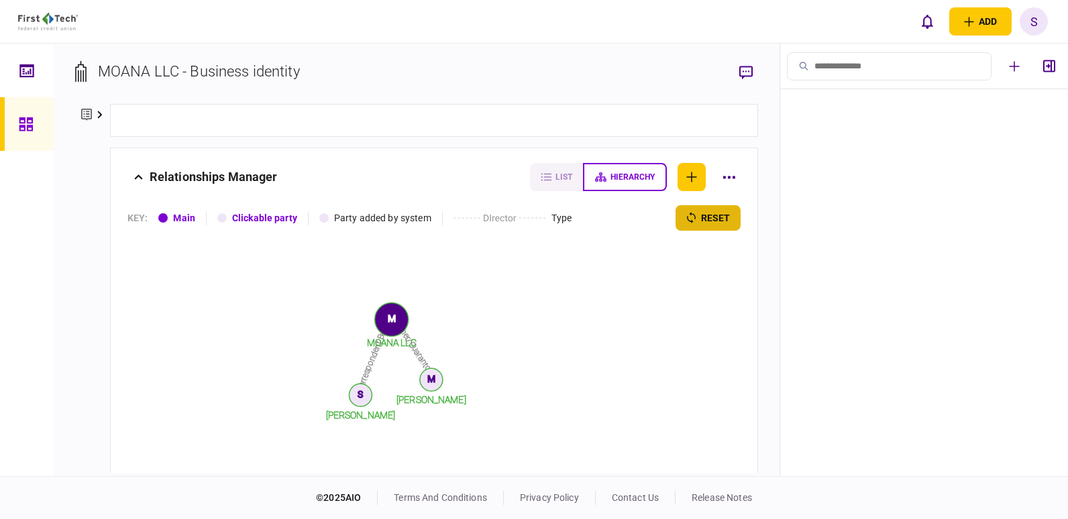
scroll to position [191, 0]
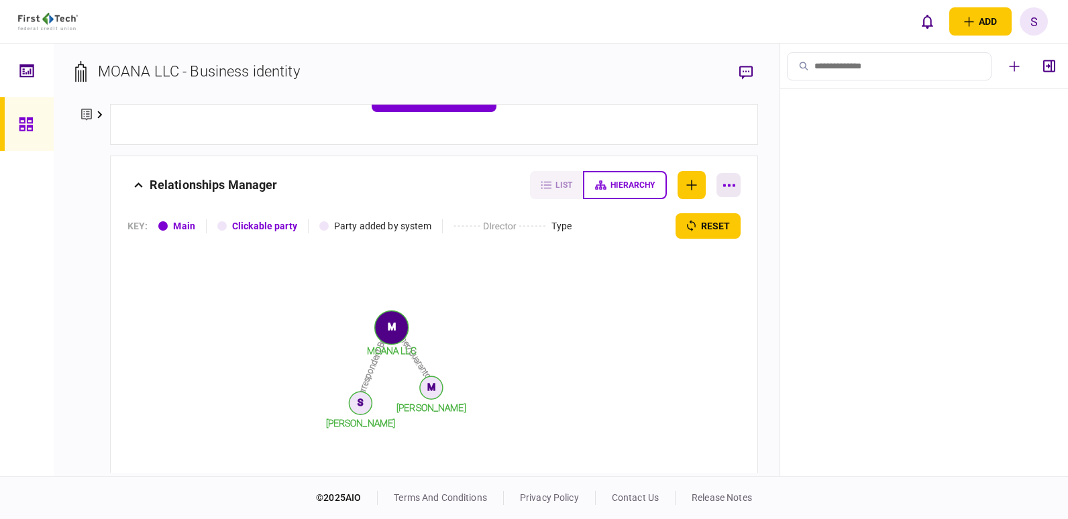
click at [723, 186] on icon "button" at bounding box center [729, 185] width 12 height 3
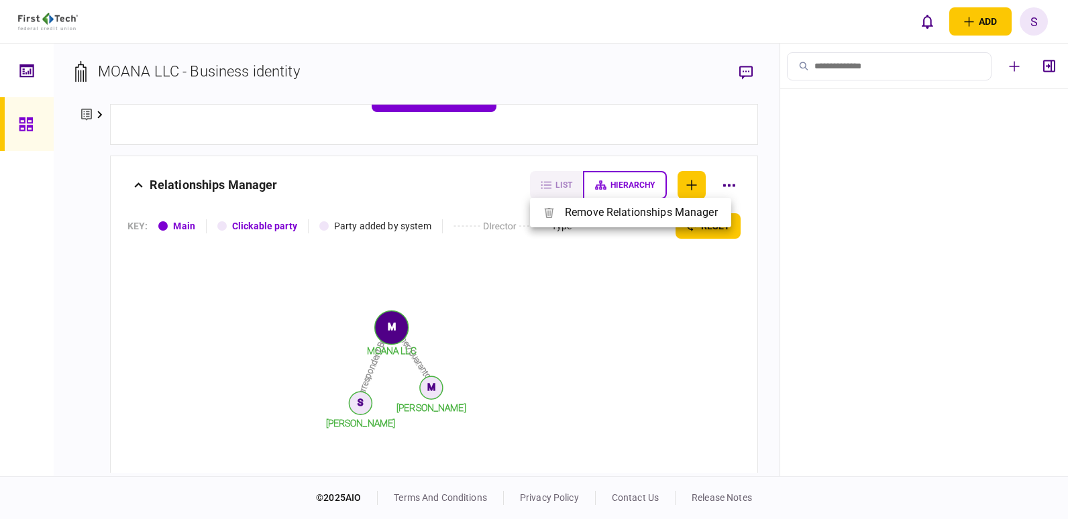
click at [753, 267] on div at bounding box center [534, 259] width 1068 height 519
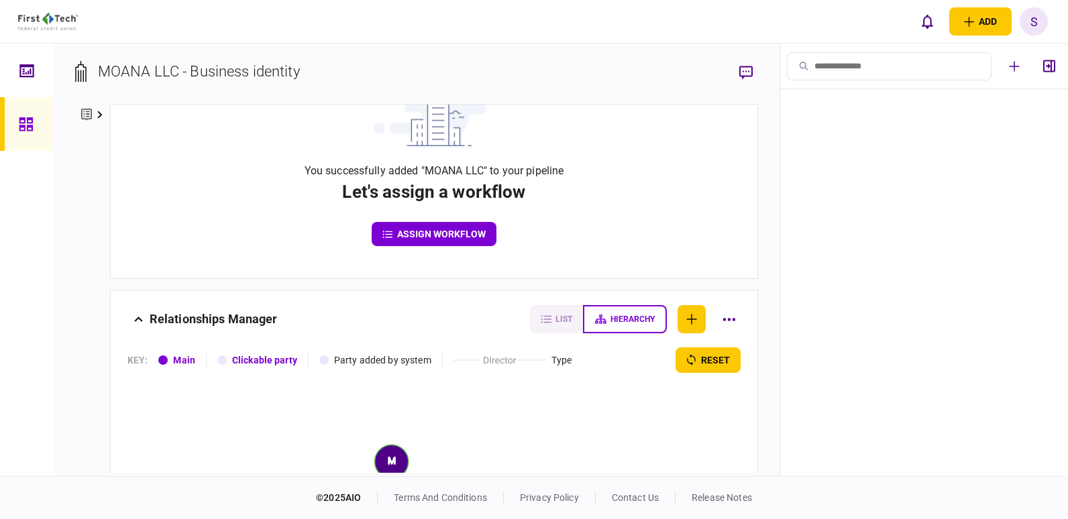
scroll to position [0, 0]
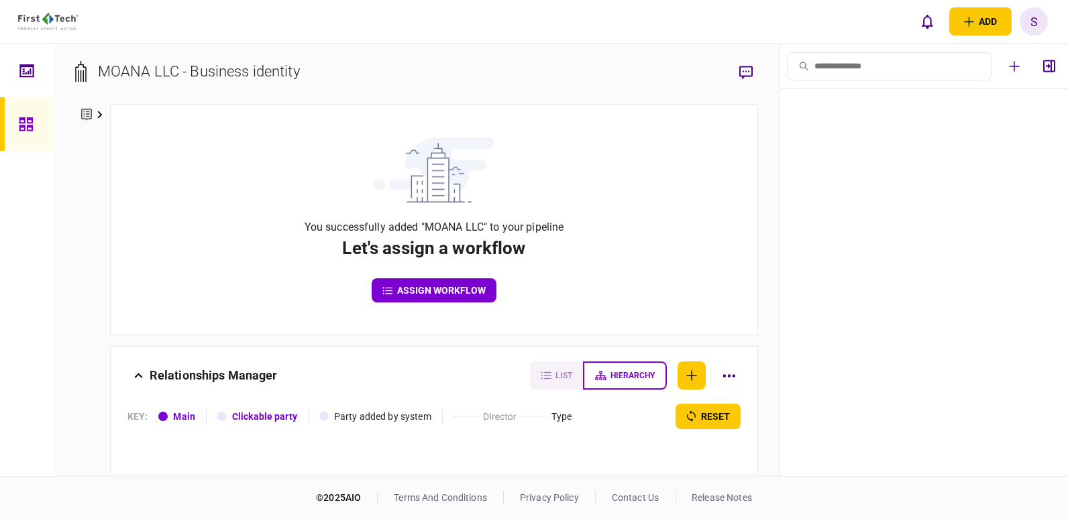
click at [19, 118] on icon at bounding box center [26, 124] width 15 height 15
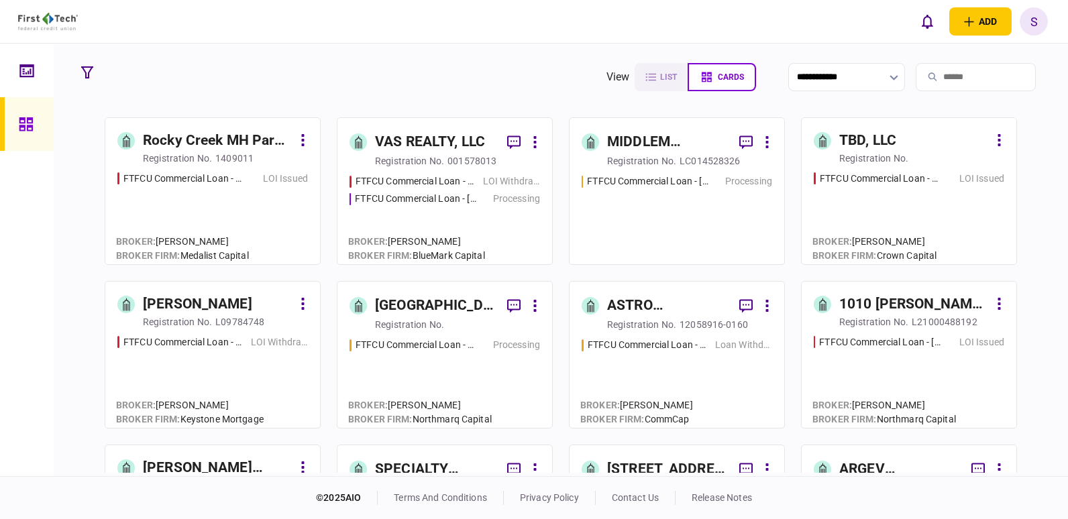
click at [968, 72] on input "search" at bounding box center [976, 77] width 120 height 28
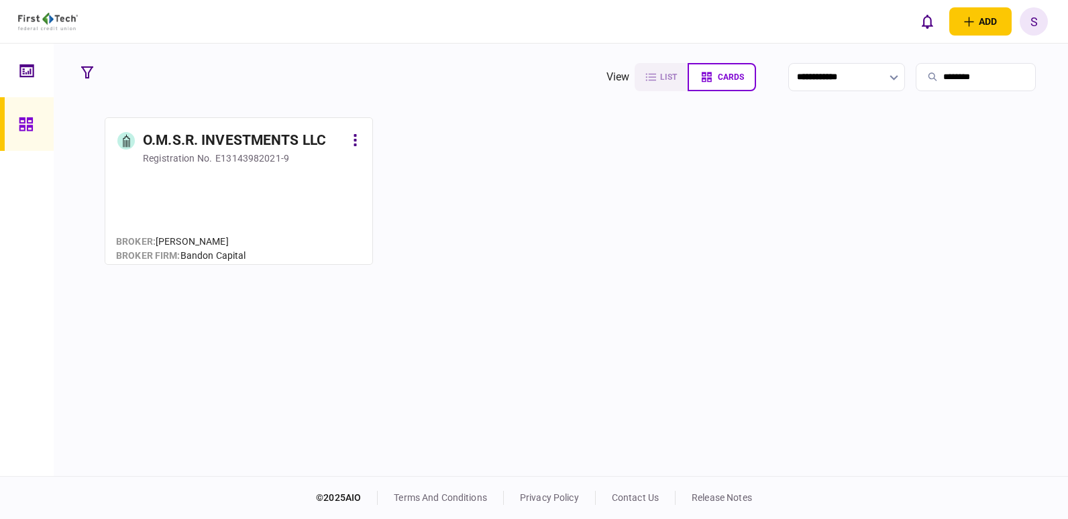
type input "********"
click at [227, 134] on div "O.M.S.R. INVESTMENTS LLC" at bounding box center [234, 140] width 183 height 21
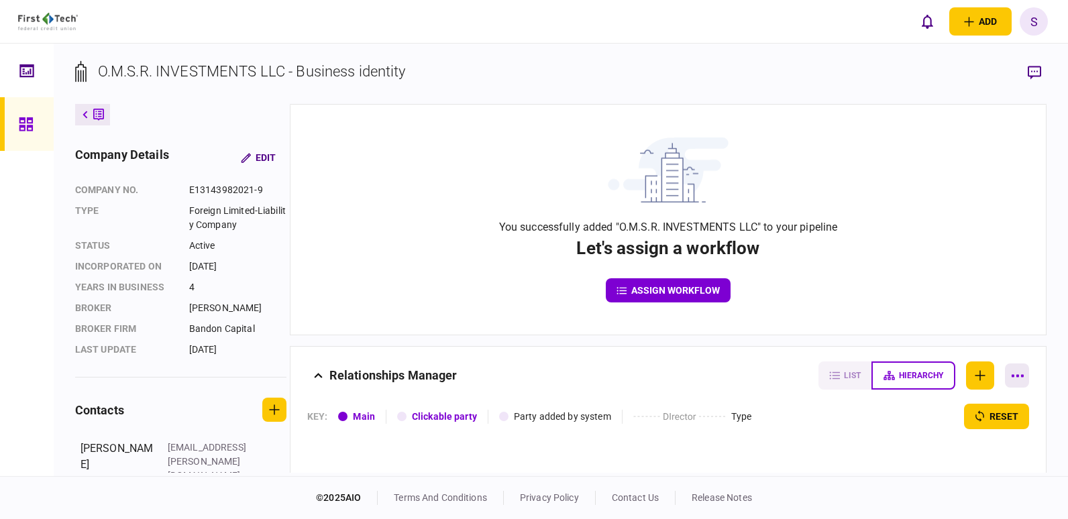
click at [1018, 374] on button "button" at bounding box center [1017, 376] width 24 height 24
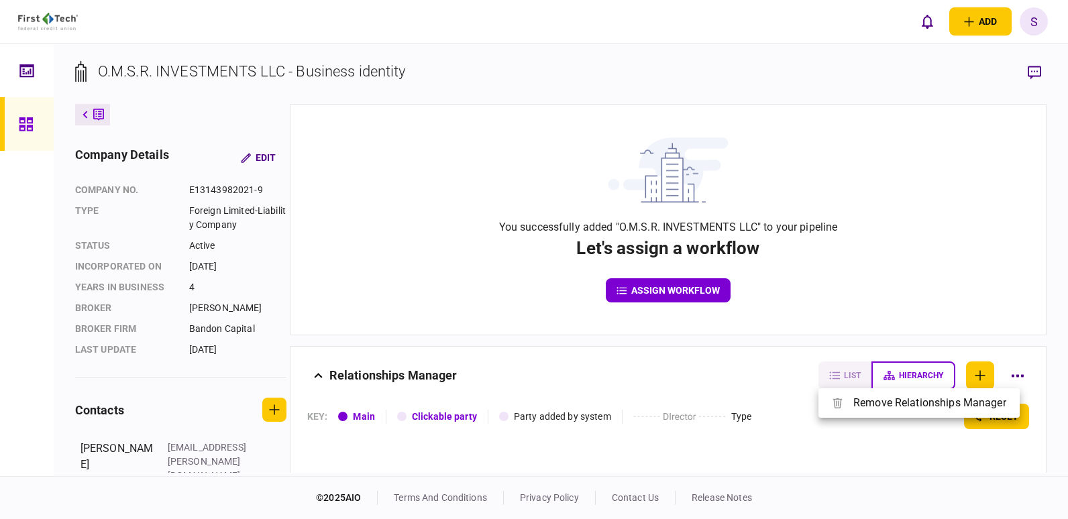
click at [1000, 312] on div at bounding box center [534, 259] width 1068 height 519
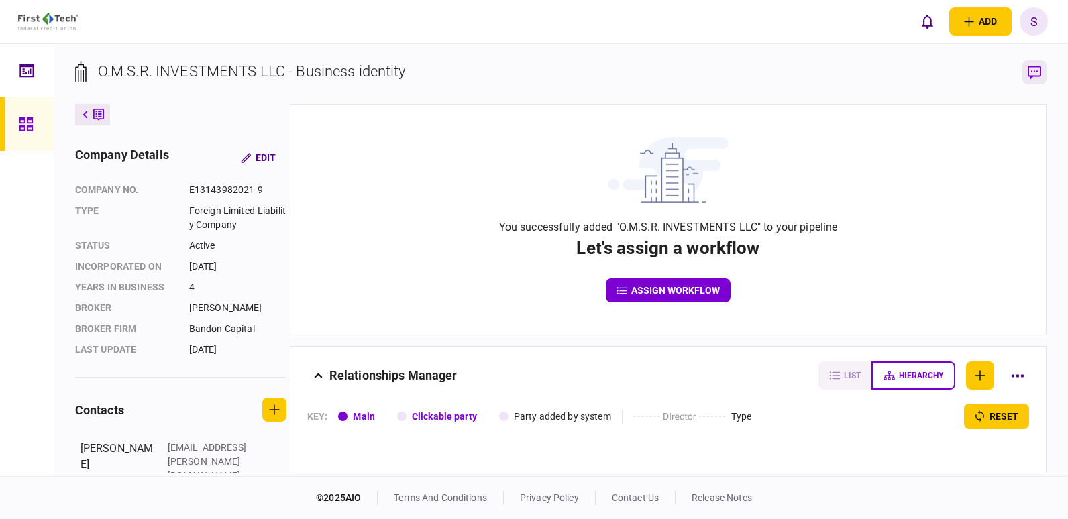
click at [1031, 67] on icon "button" at bounding box center [1034, 72] width 13 height 13
